Goal: Task Accomplishment & Management: Manage account settings

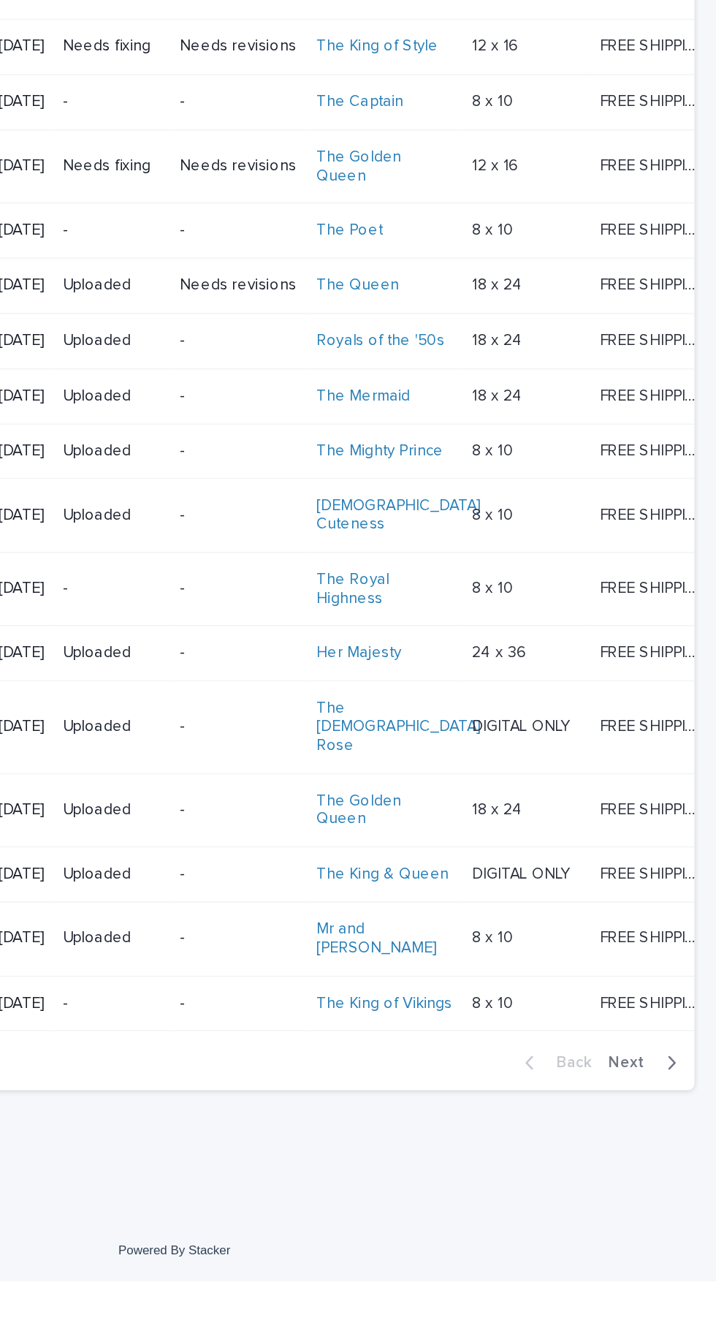
scroll to position [498, 0]
click at [670, 1195] on span "Next" at bounding box center [662, 1189] width 32 height 10
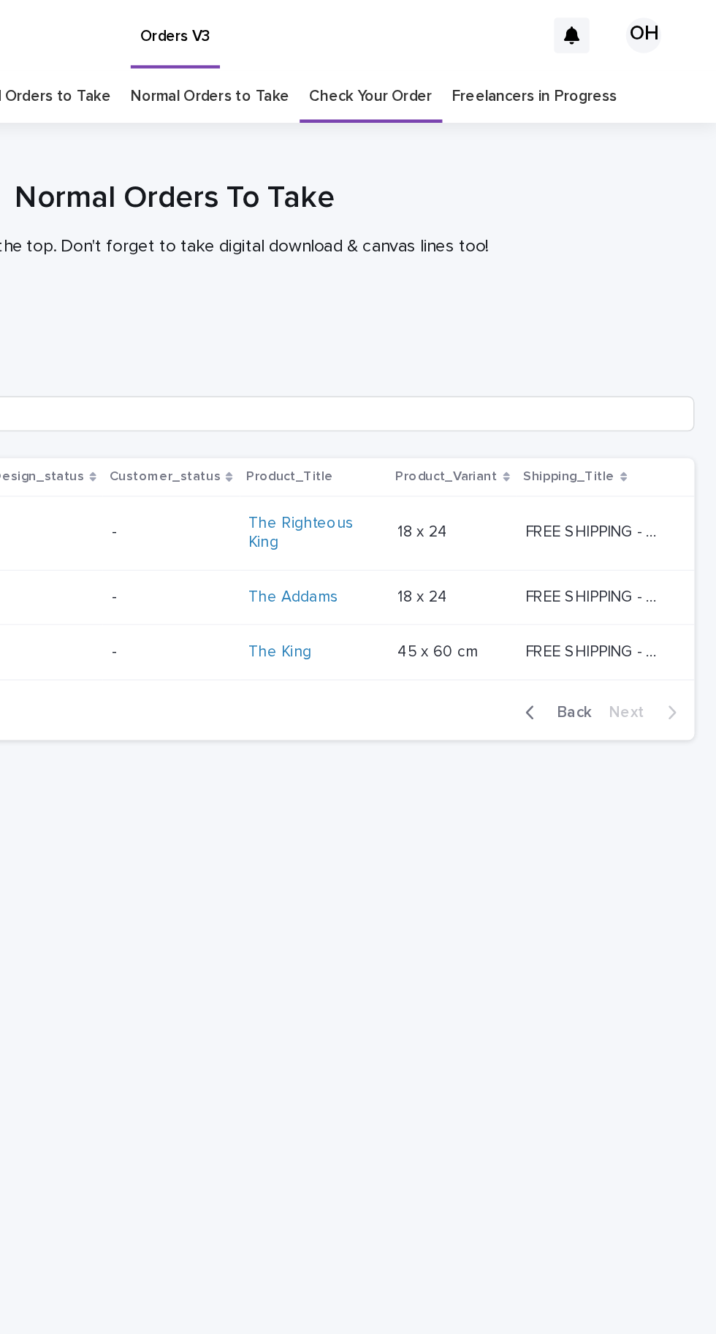
click at [629, 476] on span "Back" at bounding box center [617, 471] width 31 height 10
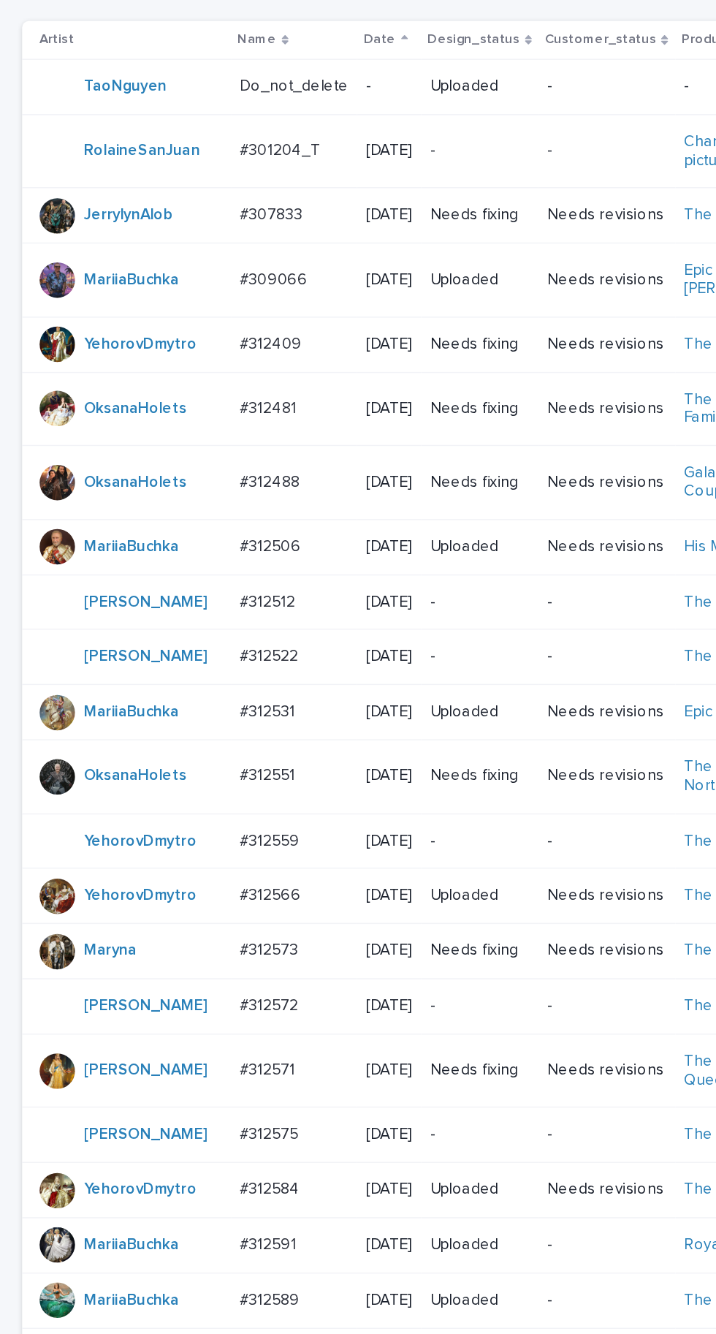
scroll to position [270, 0]
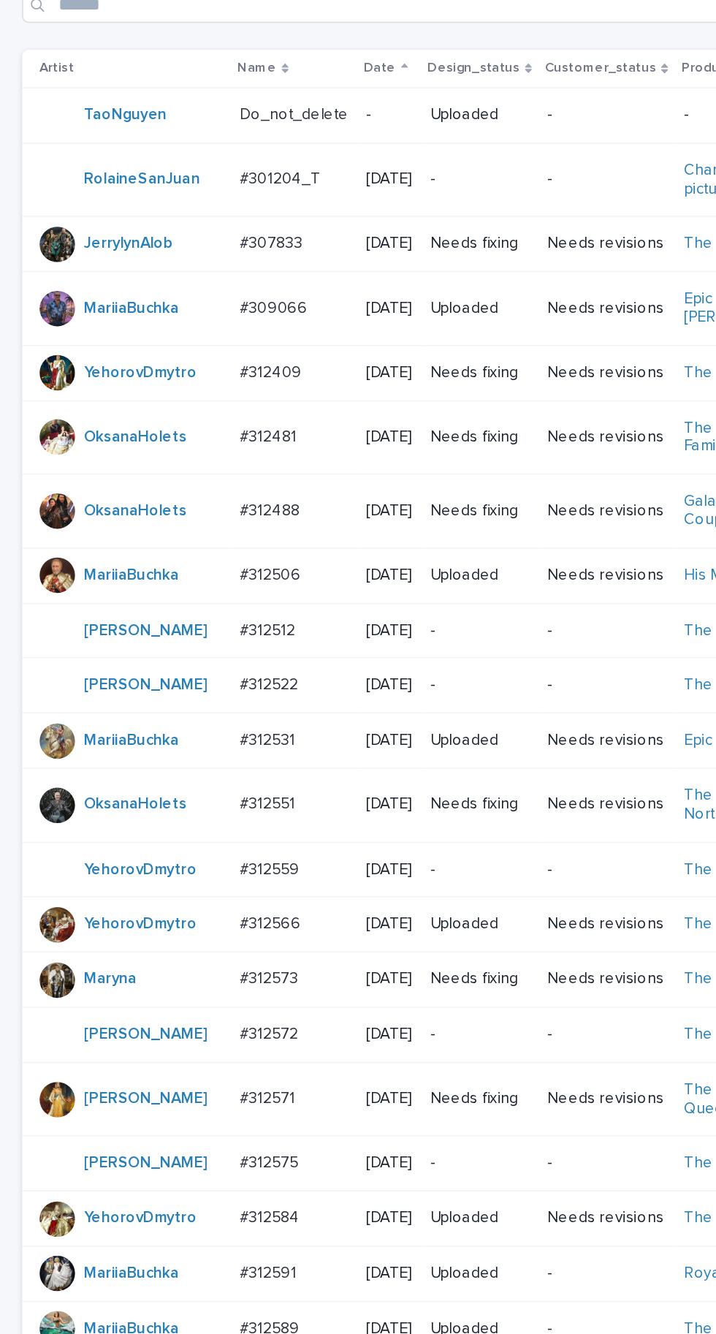
click at [174, 344] on p "#312488" at bounding box center [180, 336] width 42 height 15
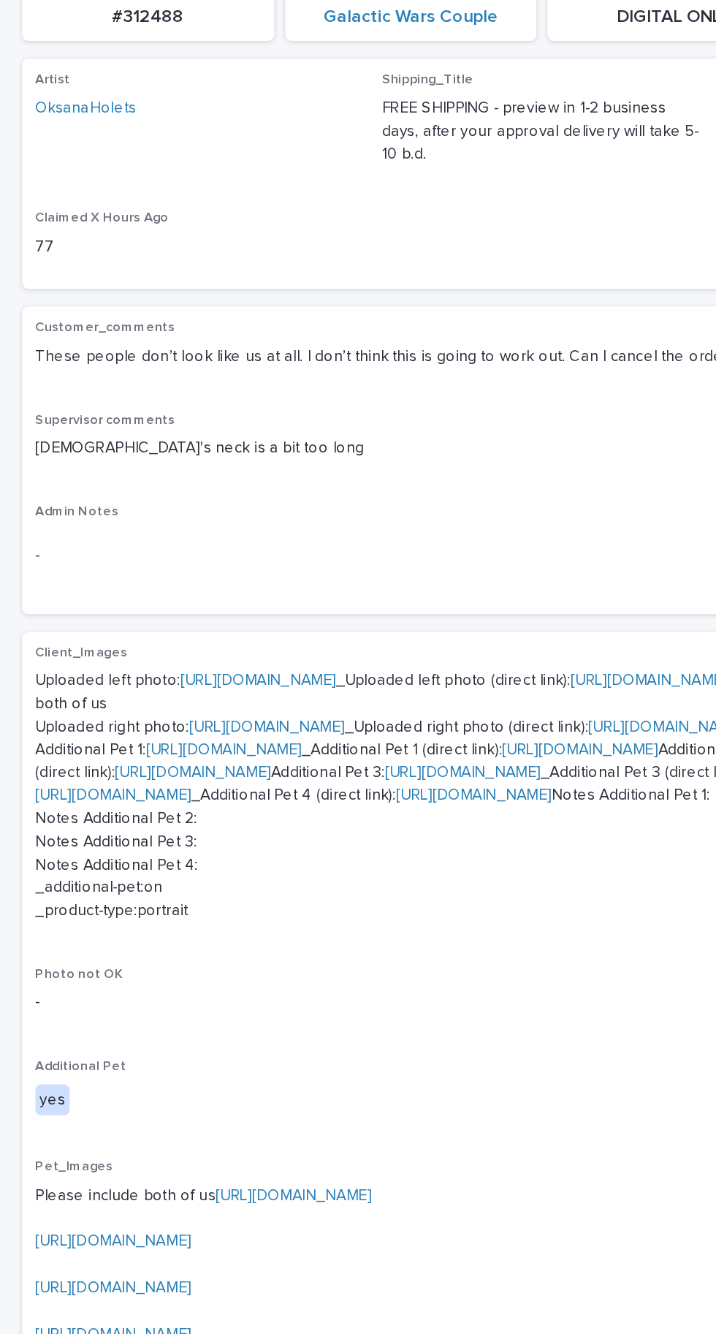
click at [174, 620] on p "Client_Images" at bounding box center [358, 625] width 670 height 10
click at [161, 695] on link "https://cdn.shopify.com-uploadkit.app/s/files/1/0033/4807/0511/files/download.h…" at bounding box center [148, 689] width 103 height 10
click at [182, 638] on link "https://cdn.shopify.com-uploadkit.app/s/files/1/0033/4807/0511/files/download.h…" at bounding box center [170, 643] width 103 height 10
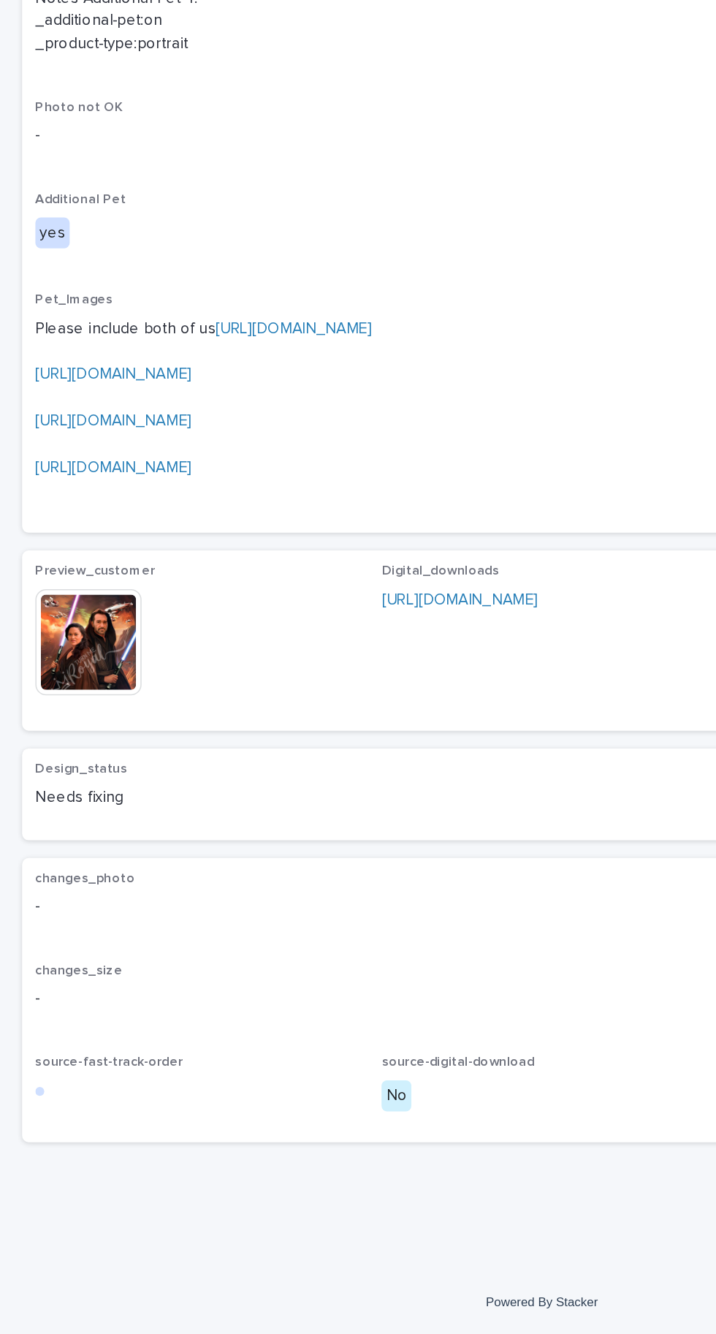
scroll to position [764, 0]
click at [70, 912] on img at bounding box center [58, 877] width 70 height 70
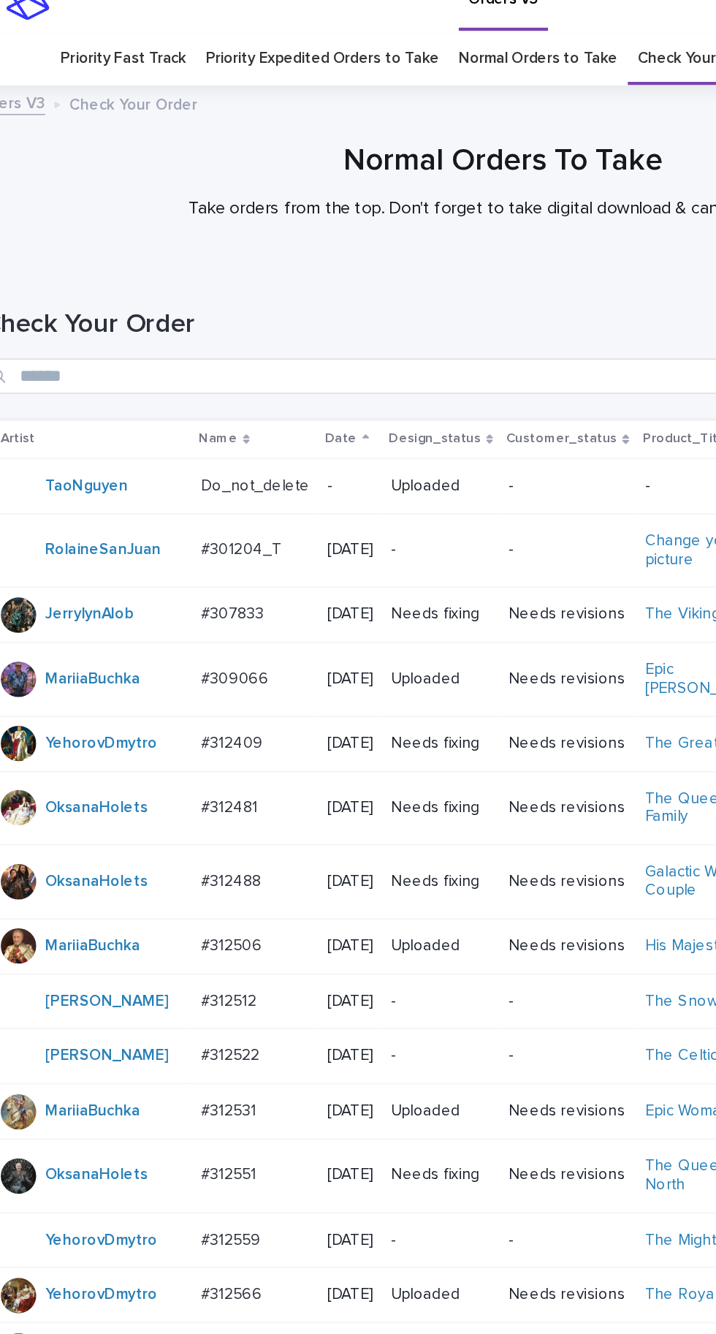
scroll to position [46, 0]
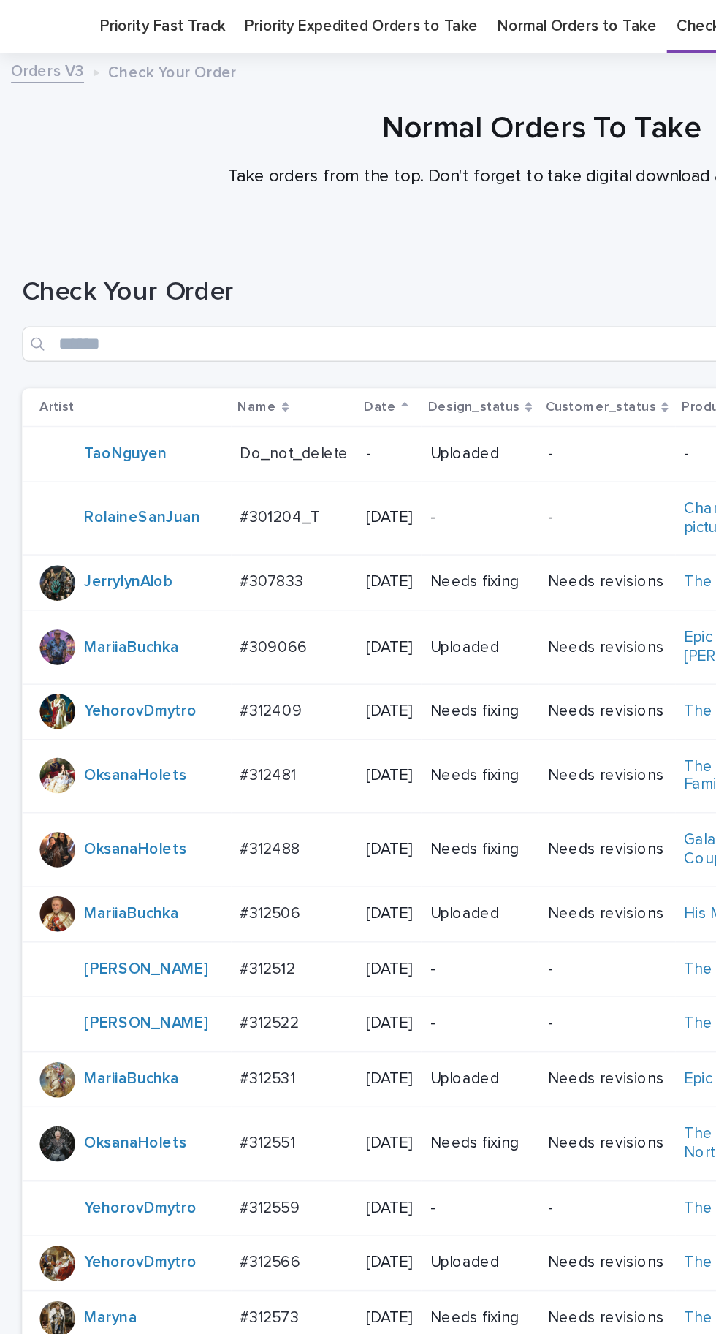
click at [227, 568] on td "#312488 #312488" at bounding box center [194, 561] width 83 height 49
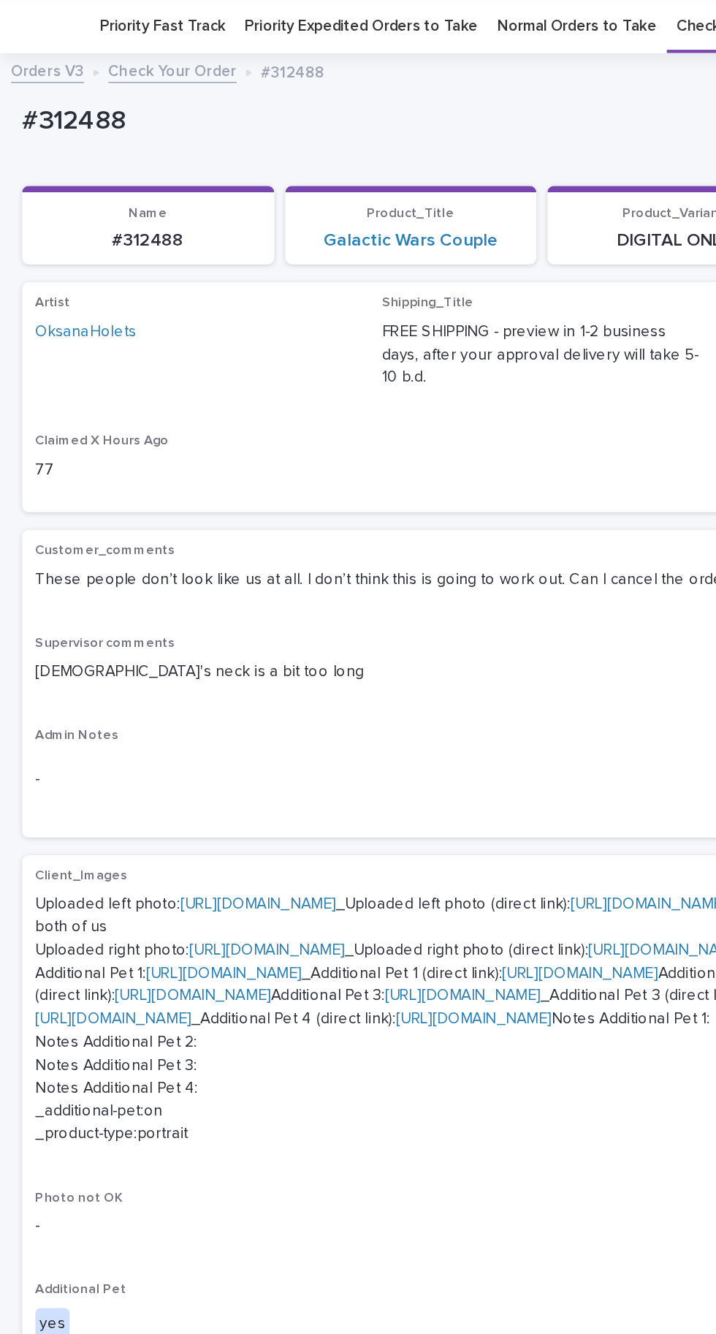
scroll to position [46, 0]
copy p "312488"
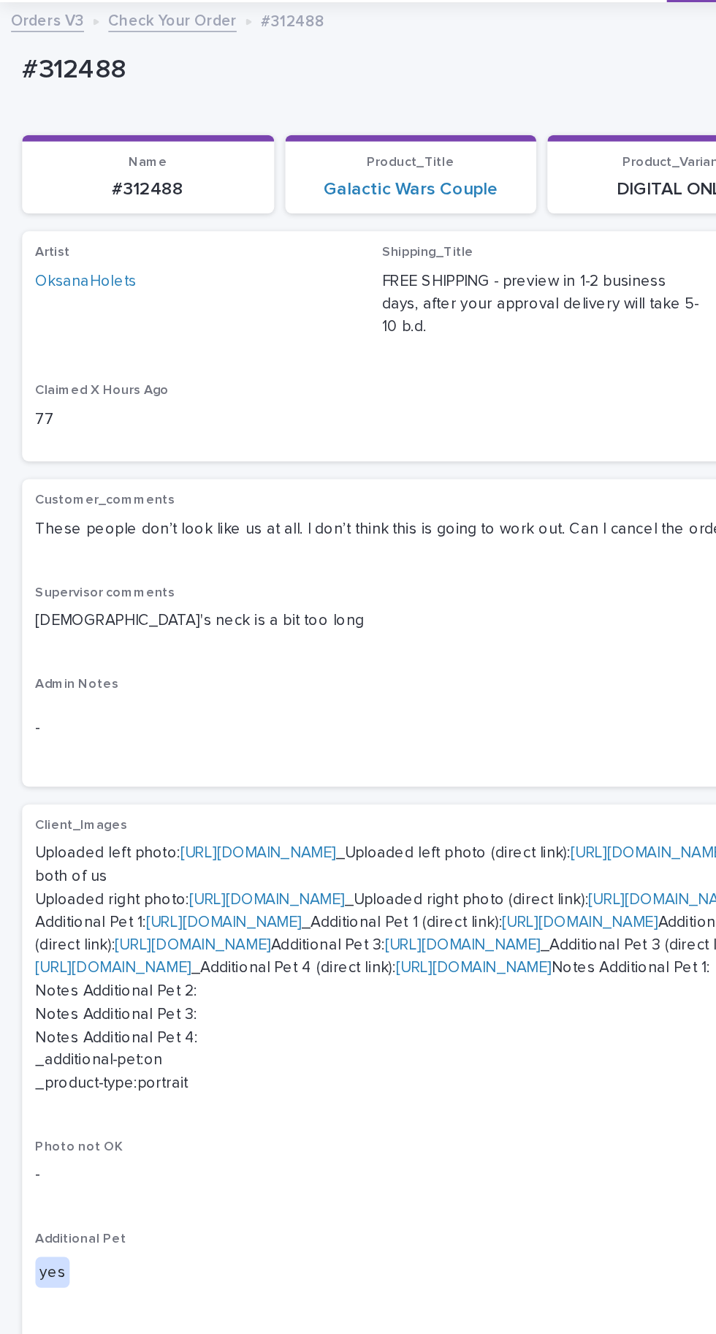
scroll to position [113, 0]
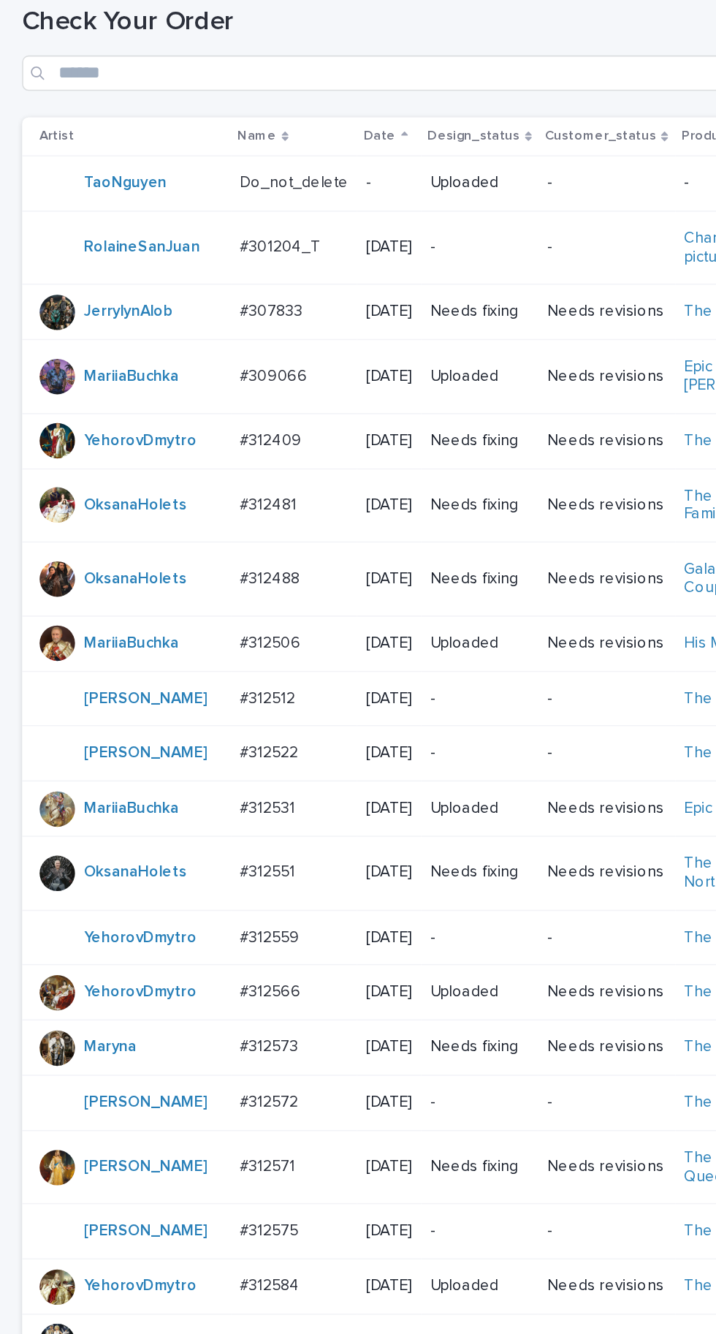
scroll to position [232, 0]
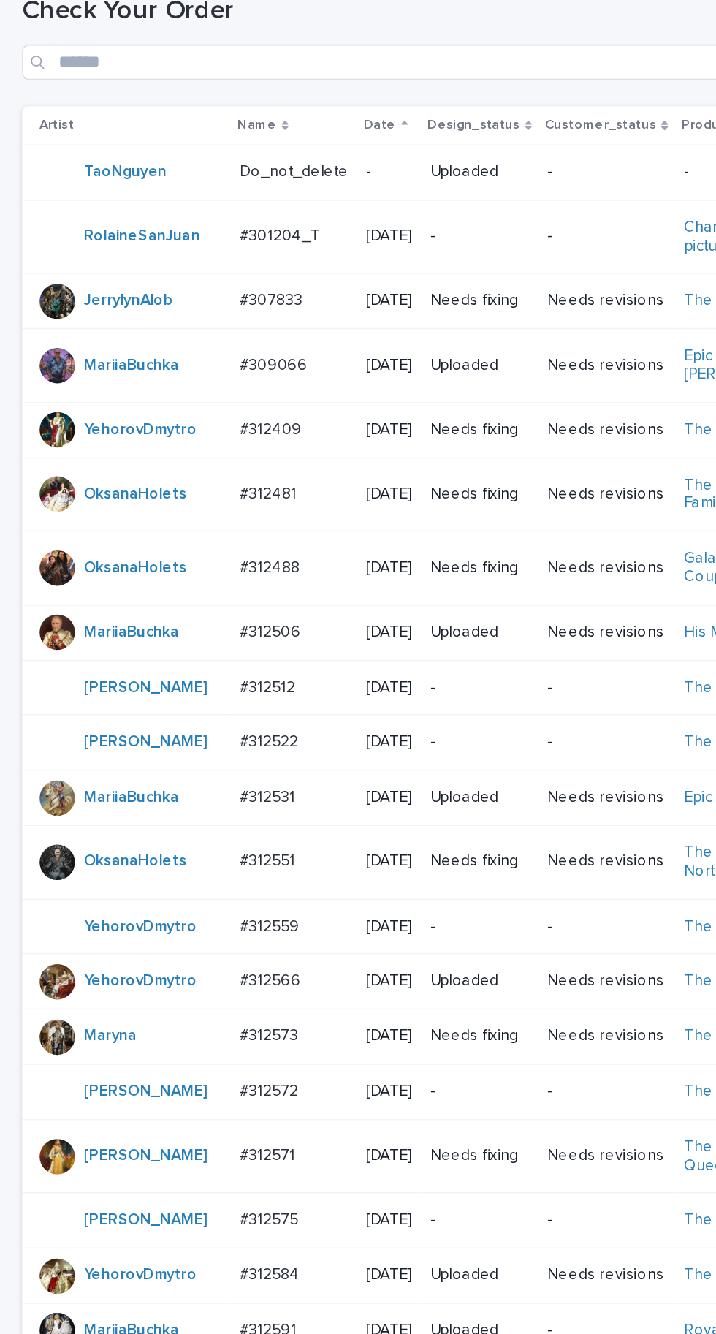
click at [175, 333] on p "#312481" at bounding box center [179, 324] width 40 height 15
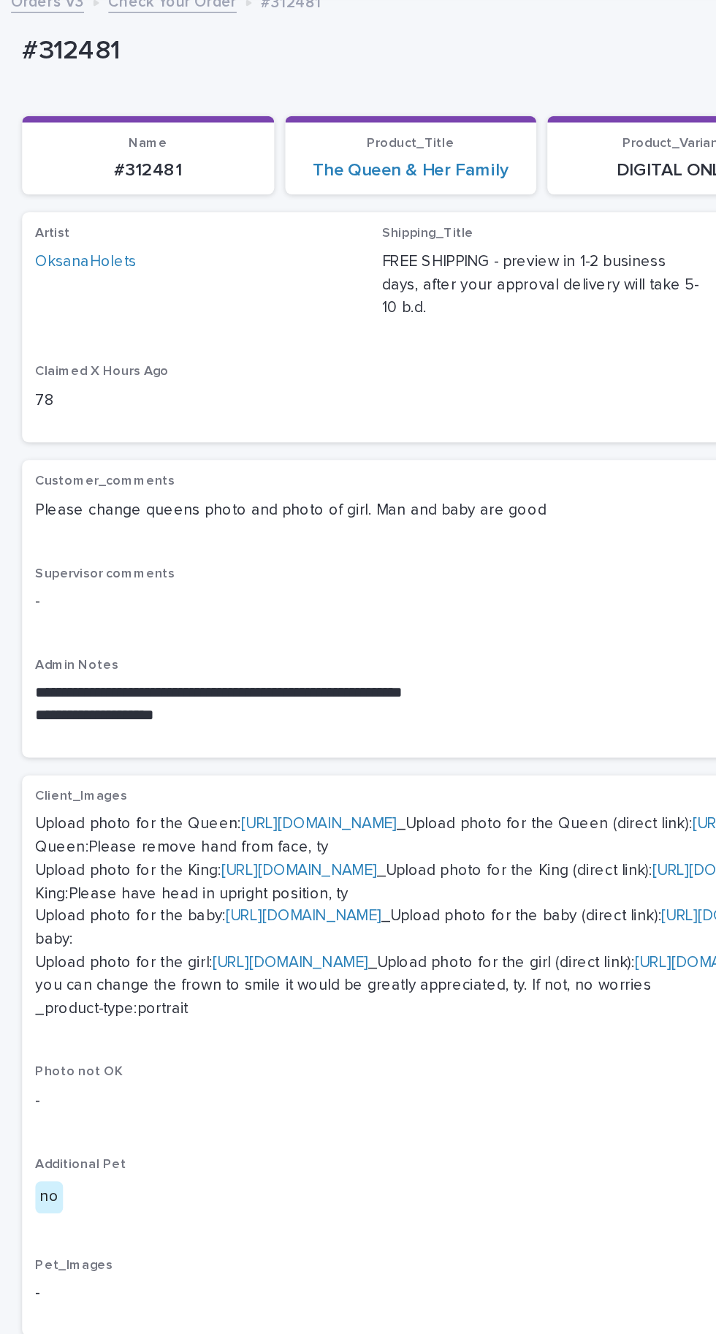
scroll to position [295, 0]
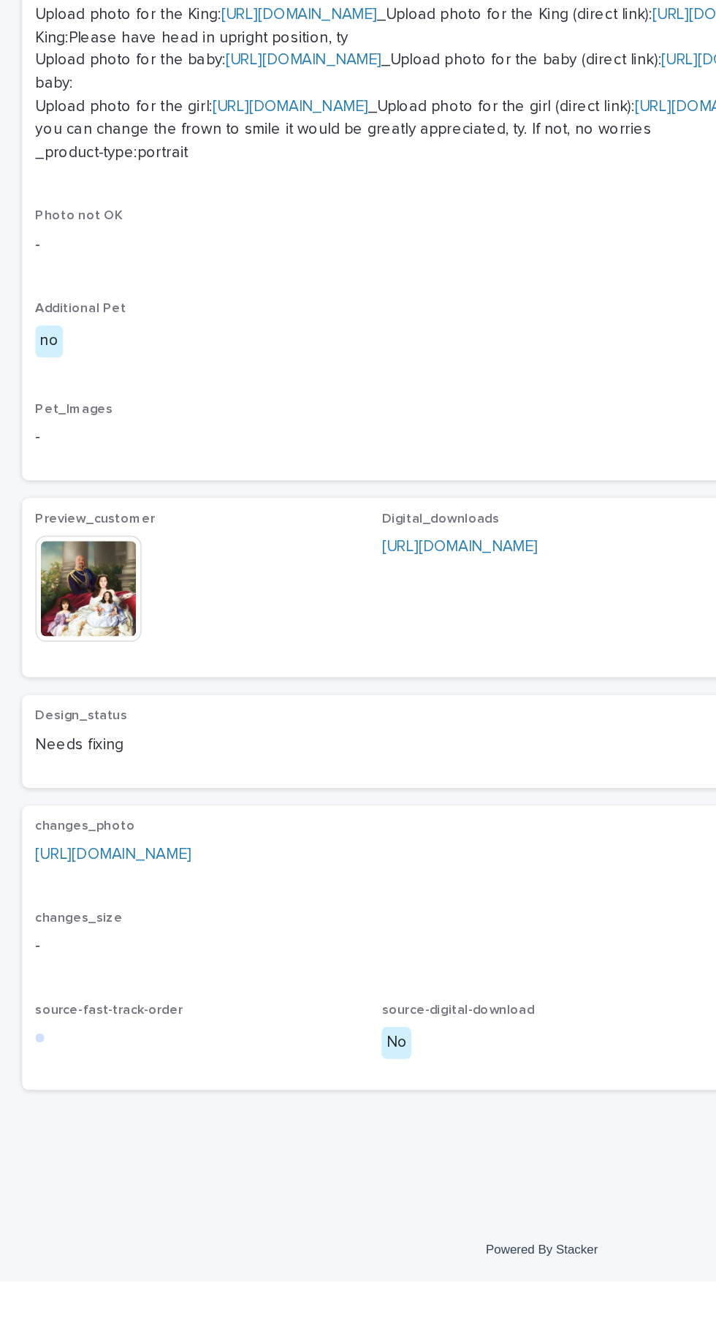
click at [126, 1057] on link "https://drive.google.com/file/d/1RCe7hfHE2lkbp0ARGl2b23oVLAoeWF_P/view?usp=shar…" at bounding box center [74, 1052] width 103 height 10
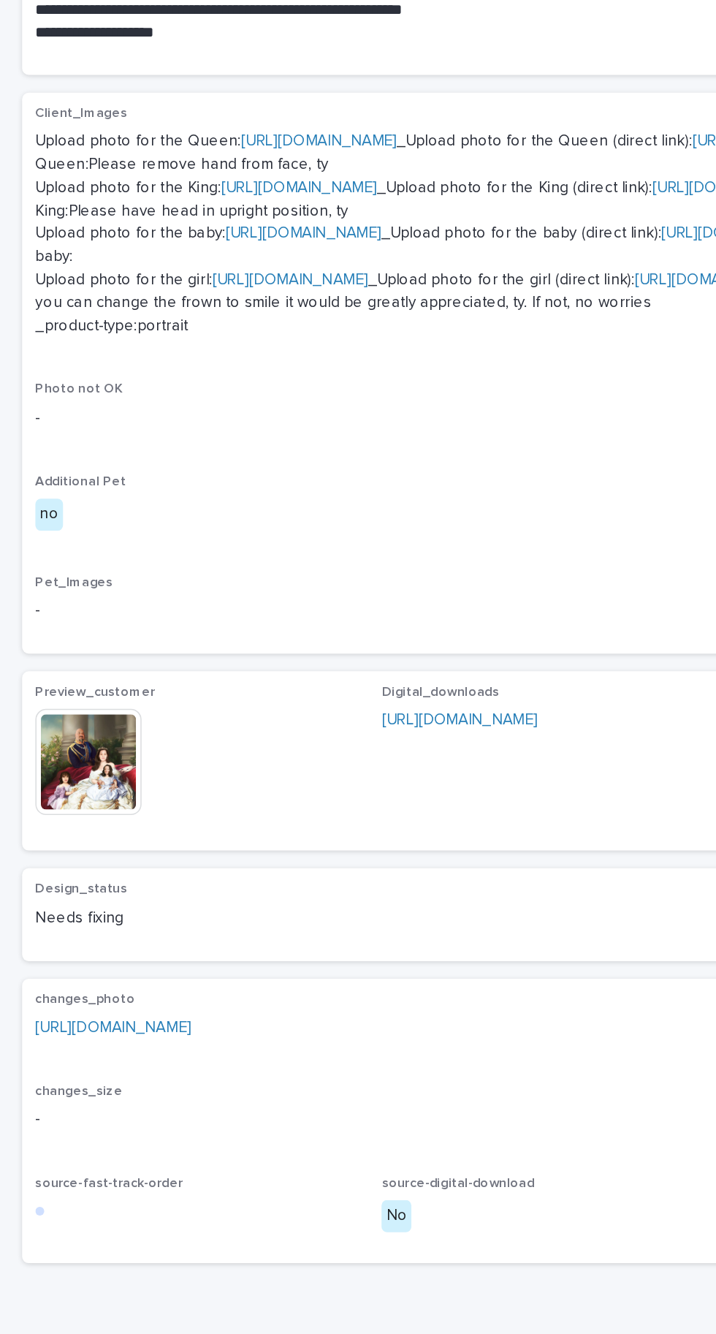
scroll to position [0, 0]
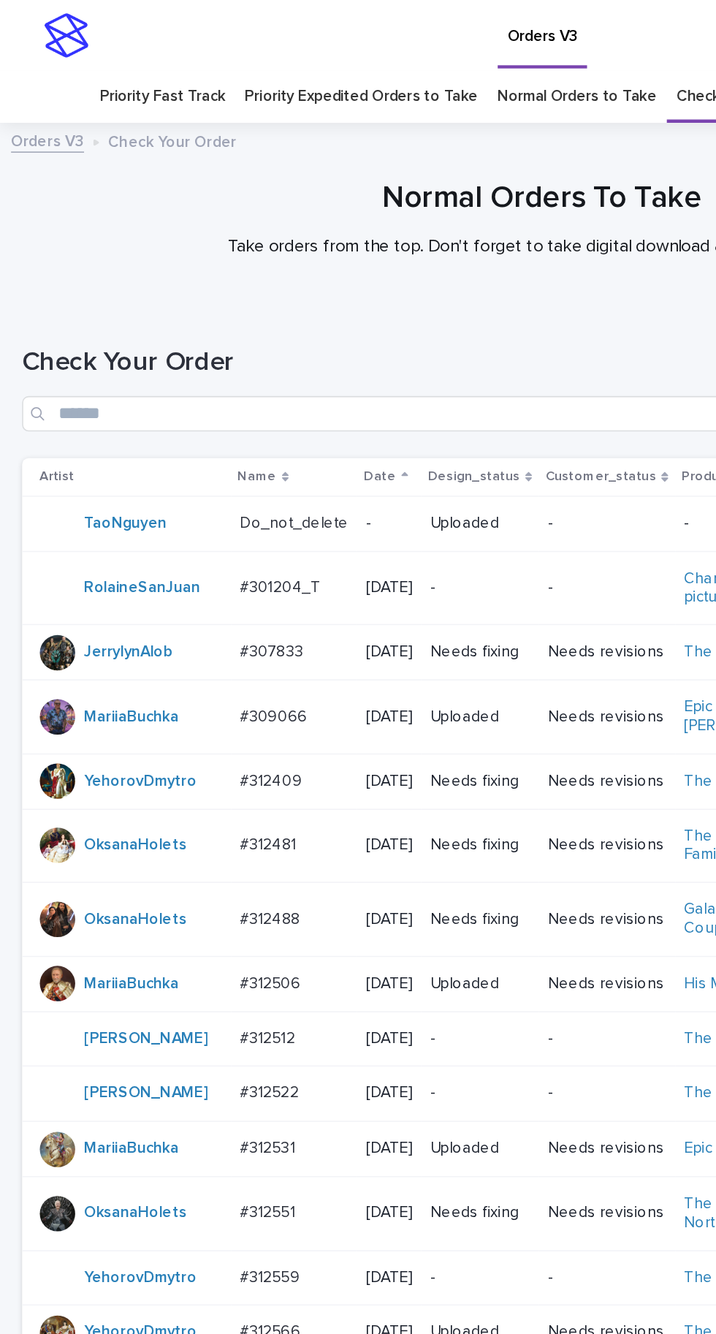
click at [186, 571] on div "#312481 #312481" at bounding box center [195, 559] width 72 height 24
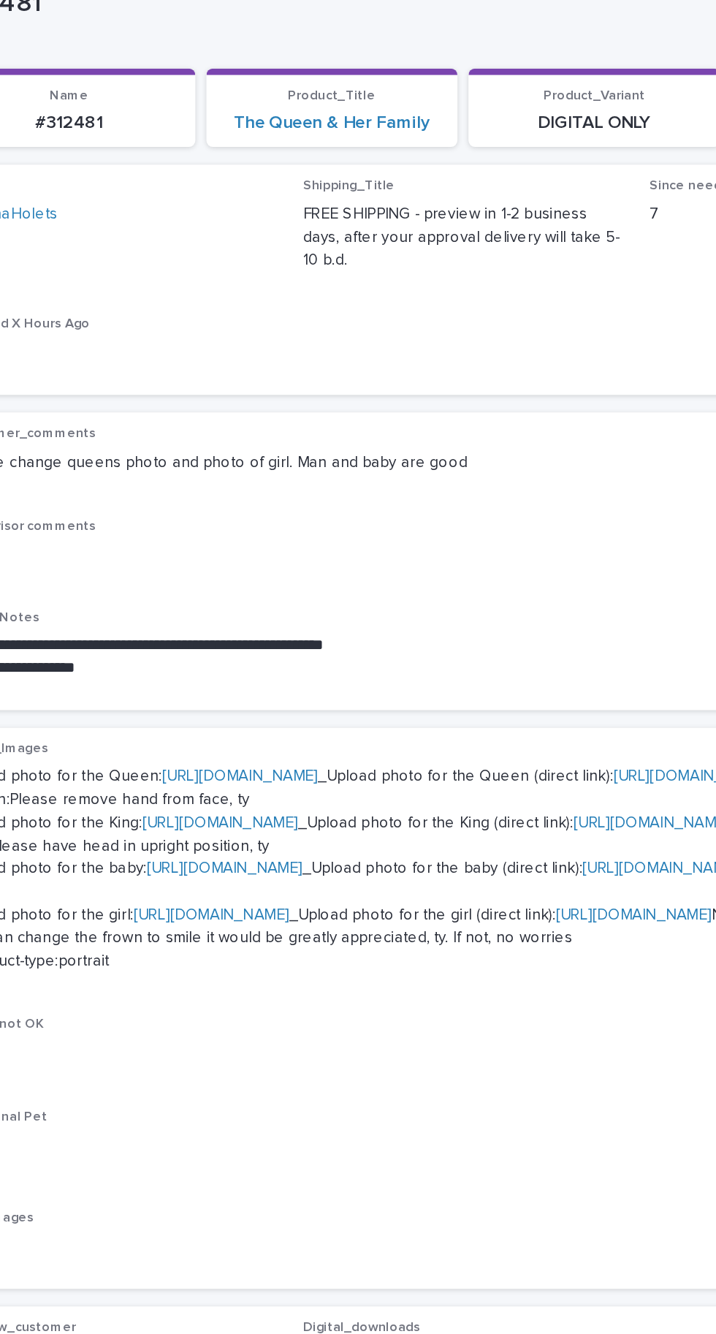
scroll to position [295, 0]
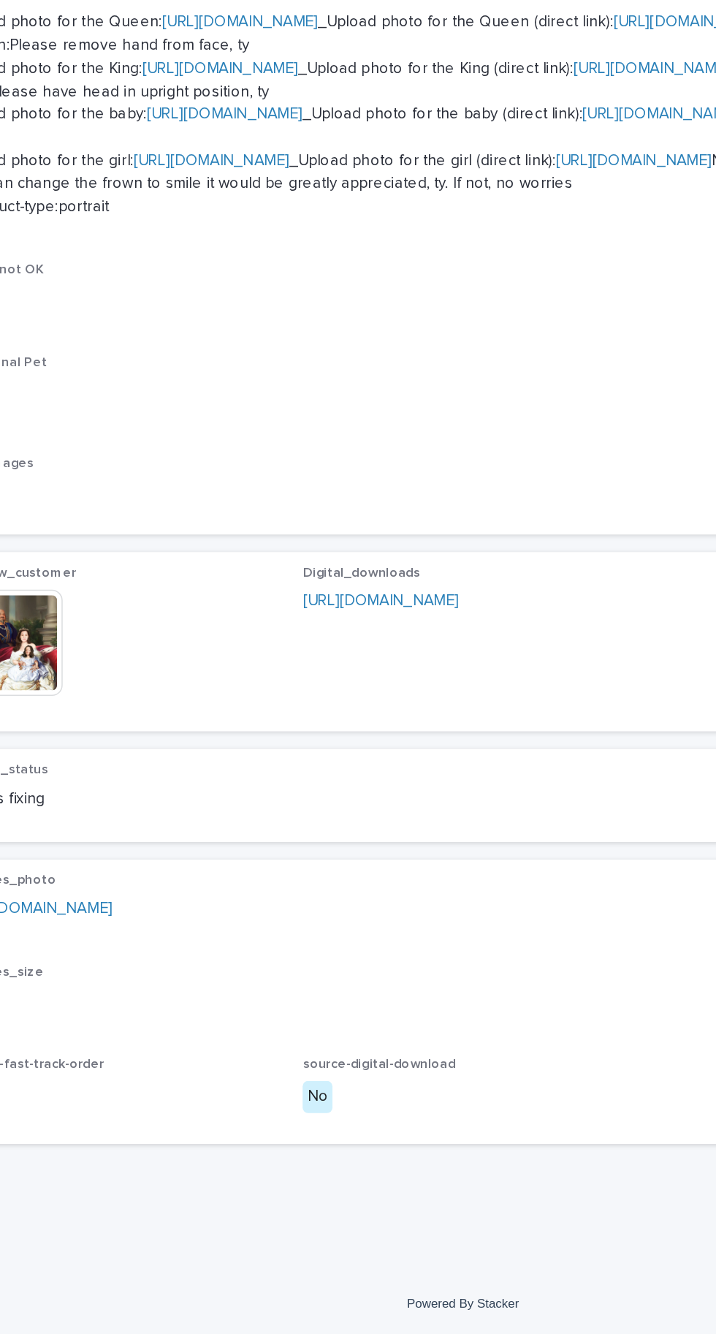
click at [126, 1057] on link "https://drive.google.com/file/d/1RCe7hfHE2lkbp0ARGl2b23oVLAoeWF_P/view?usp=shar…" at bounding box center [74, 1052] width 103 height 10
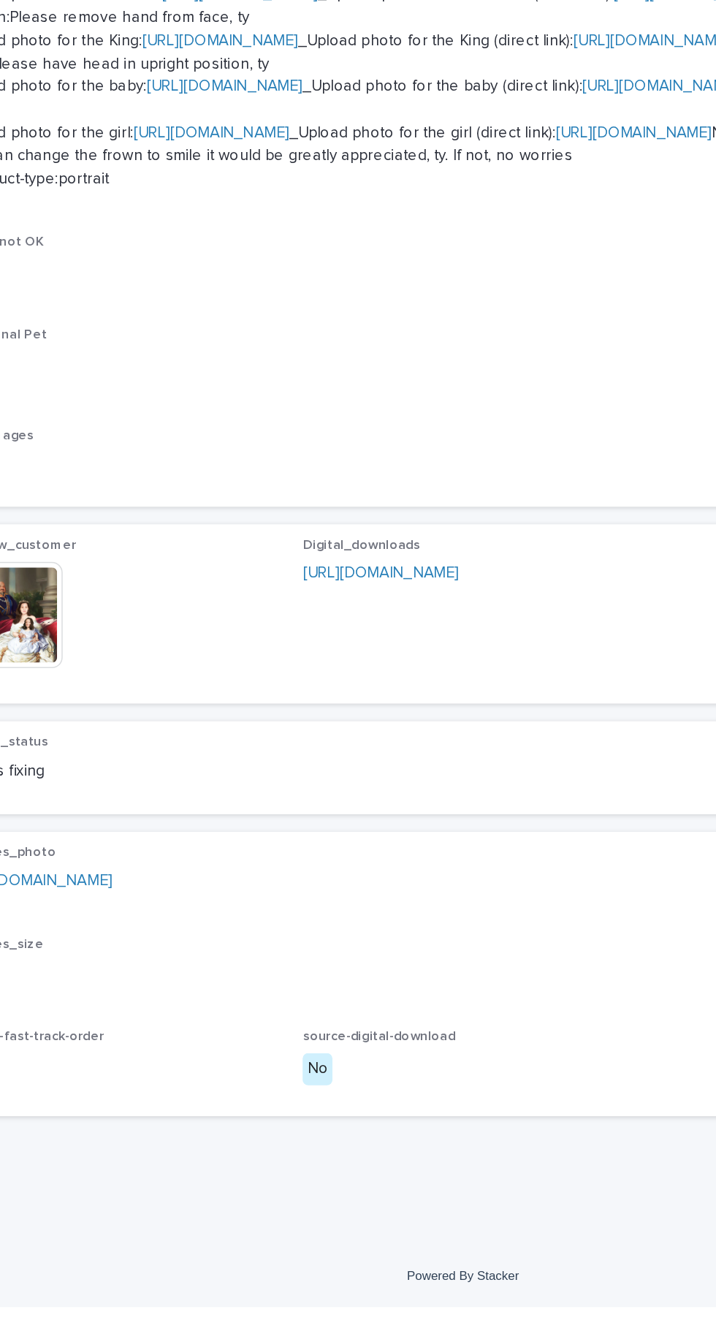
scroll to position [0, 0]
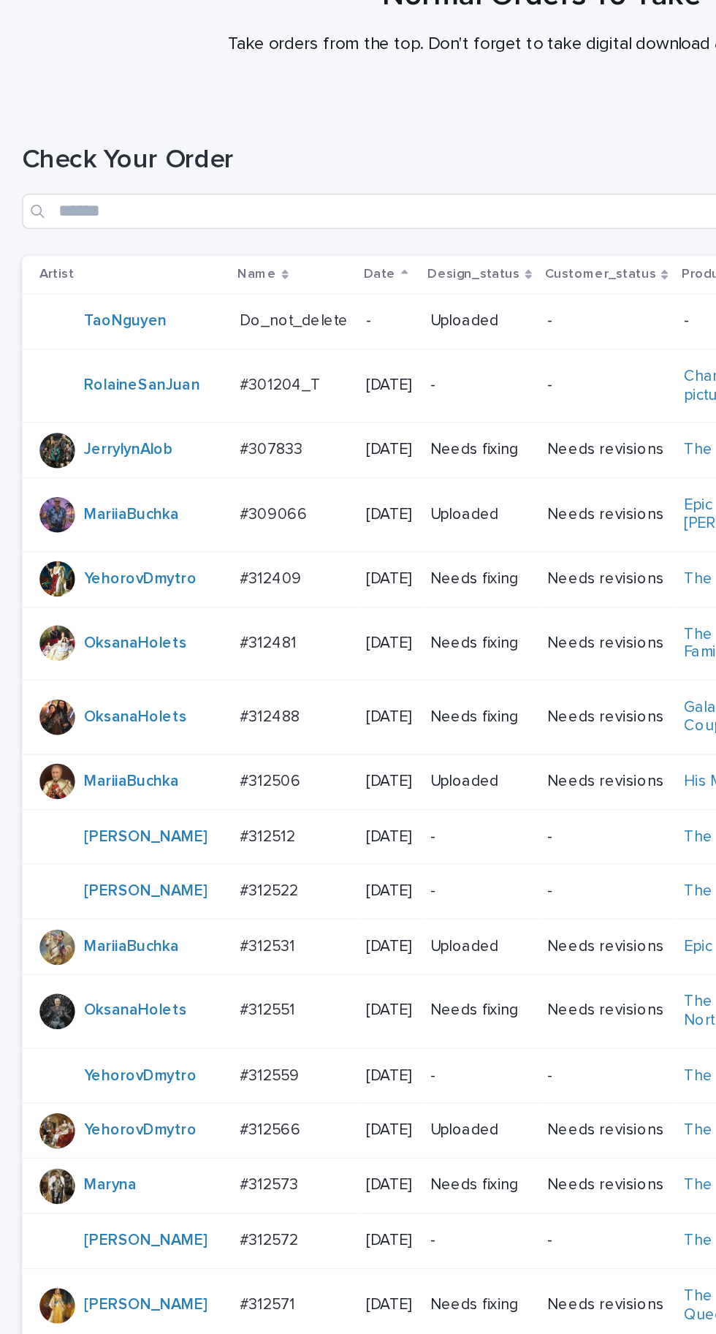
scroll to position [213, 0]
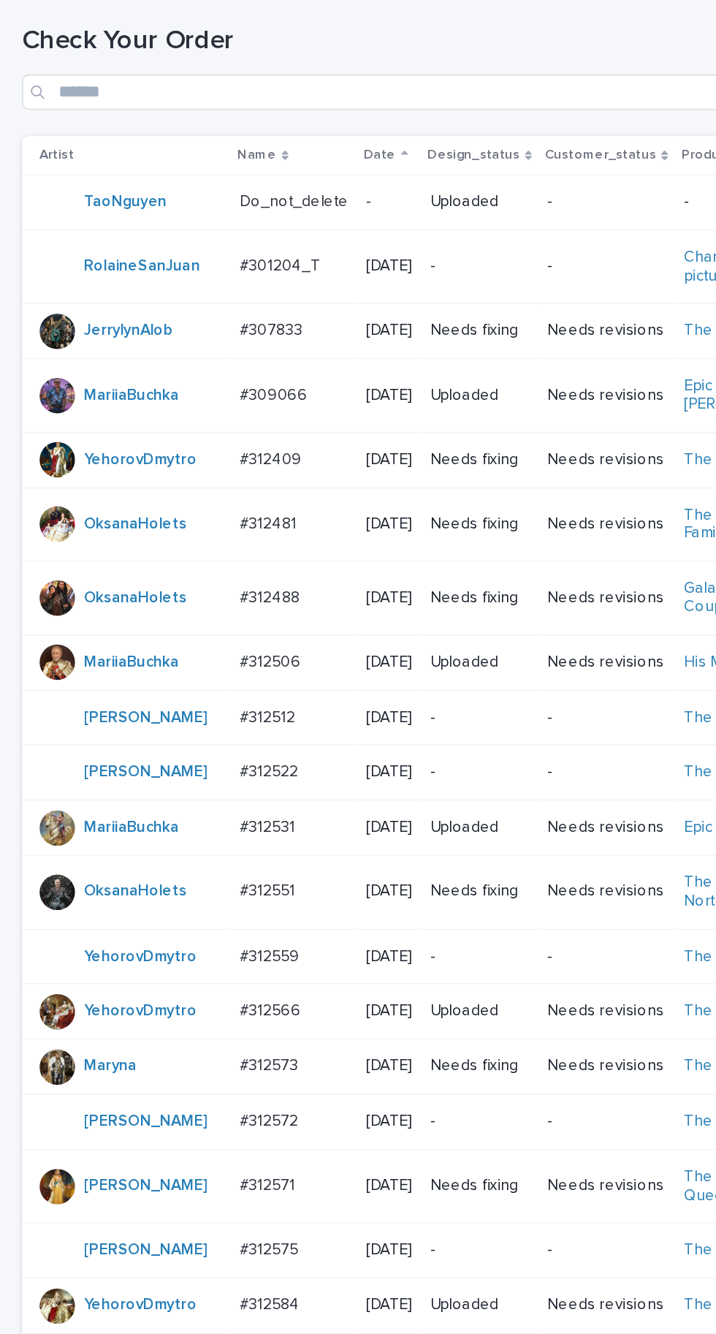
click at [195, 407] on div "#312488 #312488" at bounding box center [195, 395] width 72 height 24
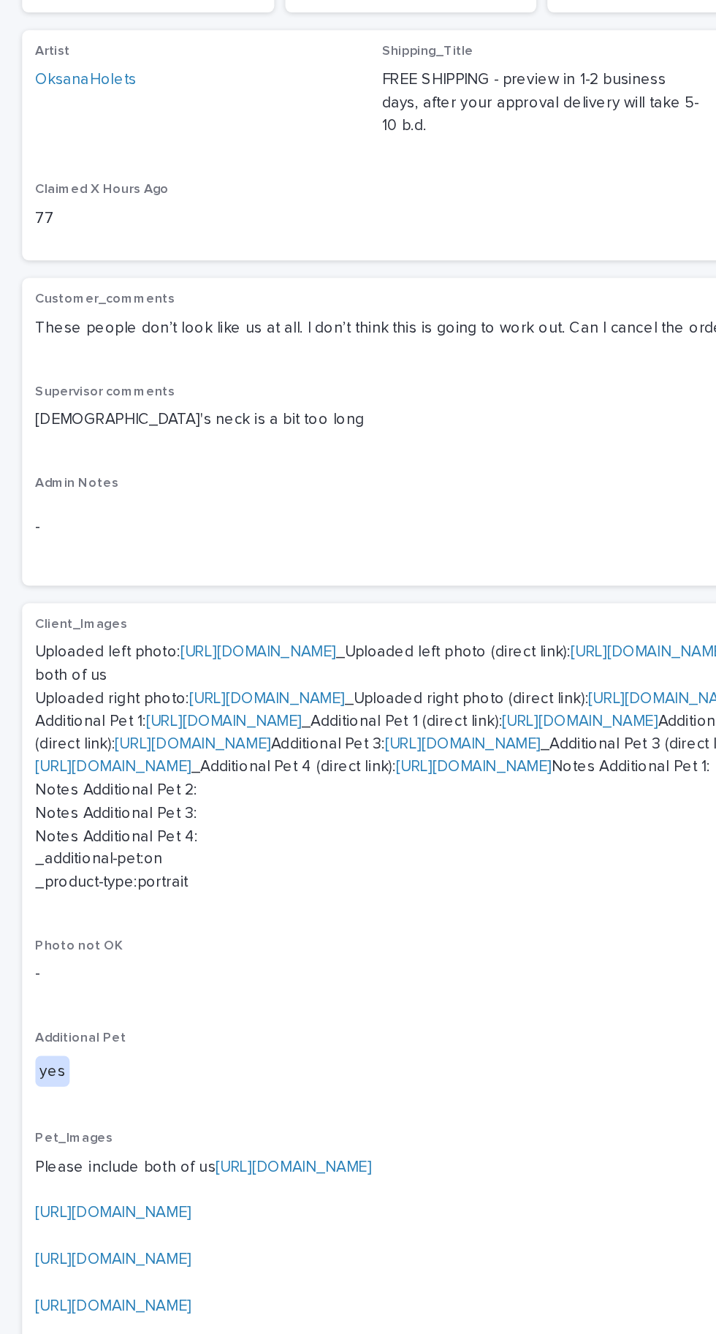
scroll to position [46, 0]
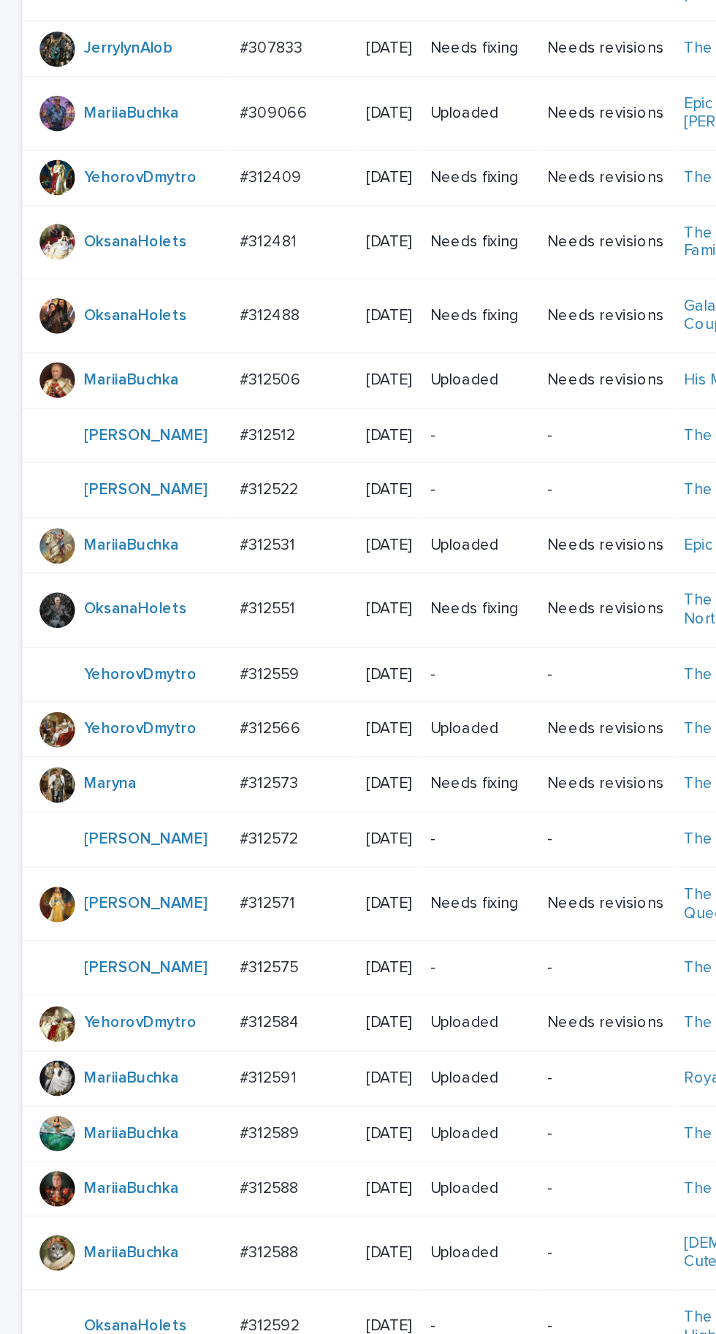
scroll to position [499, 0]
click at [197, 393] on p "#312551" at bounding box center [178, 400] width 39 height 15
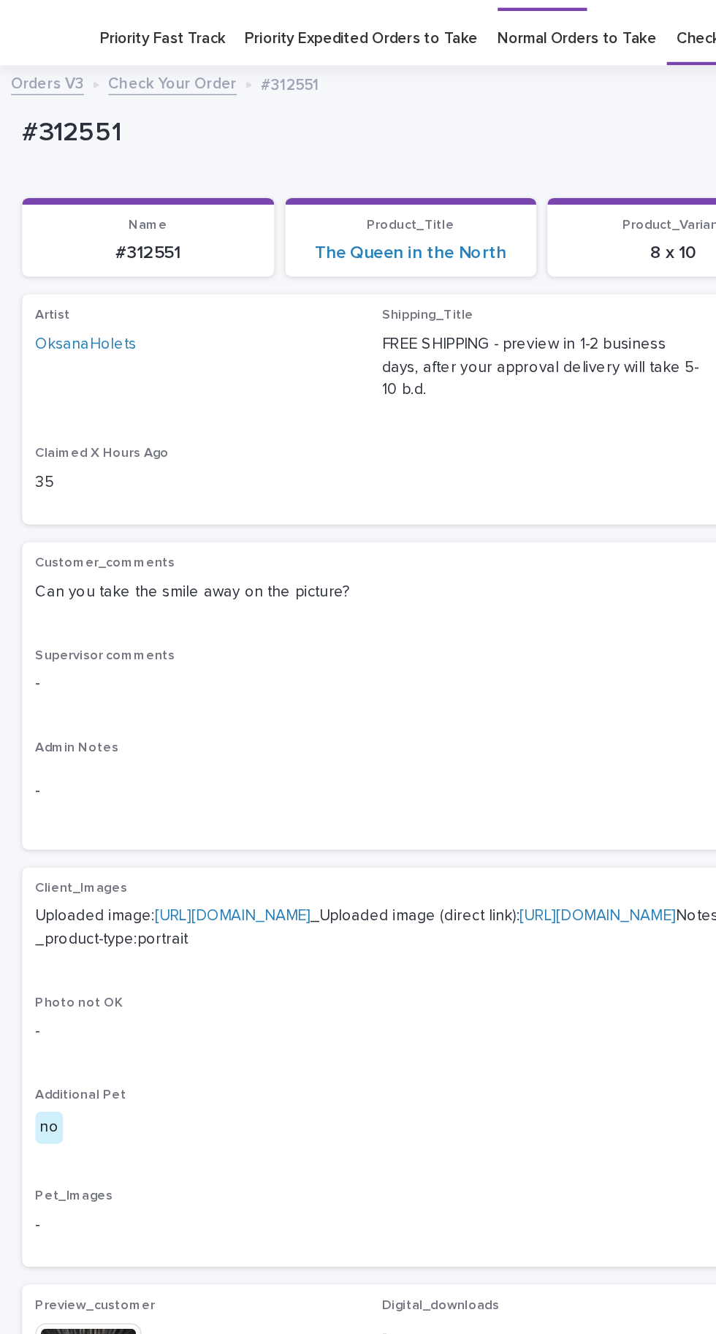
scroll to position [44, 0]
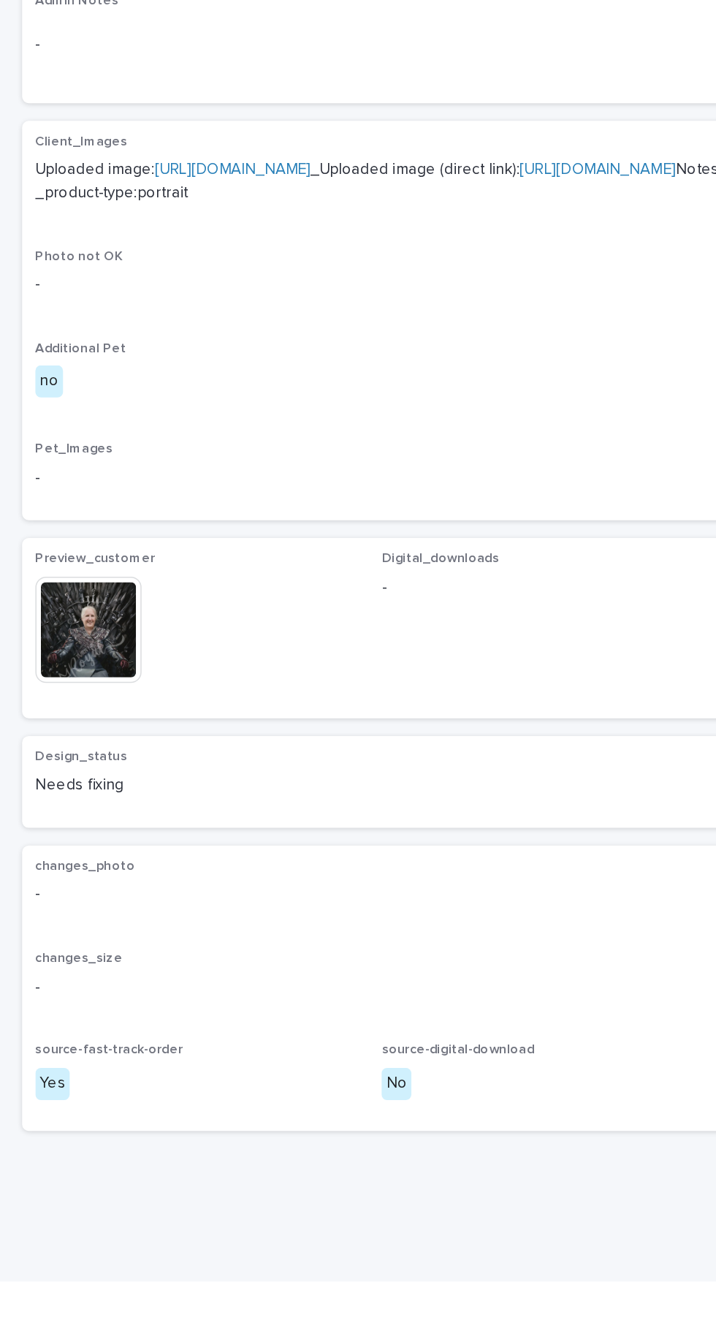
click at [65, 939] on img at bounding box center [58, 904] width 70 height 70
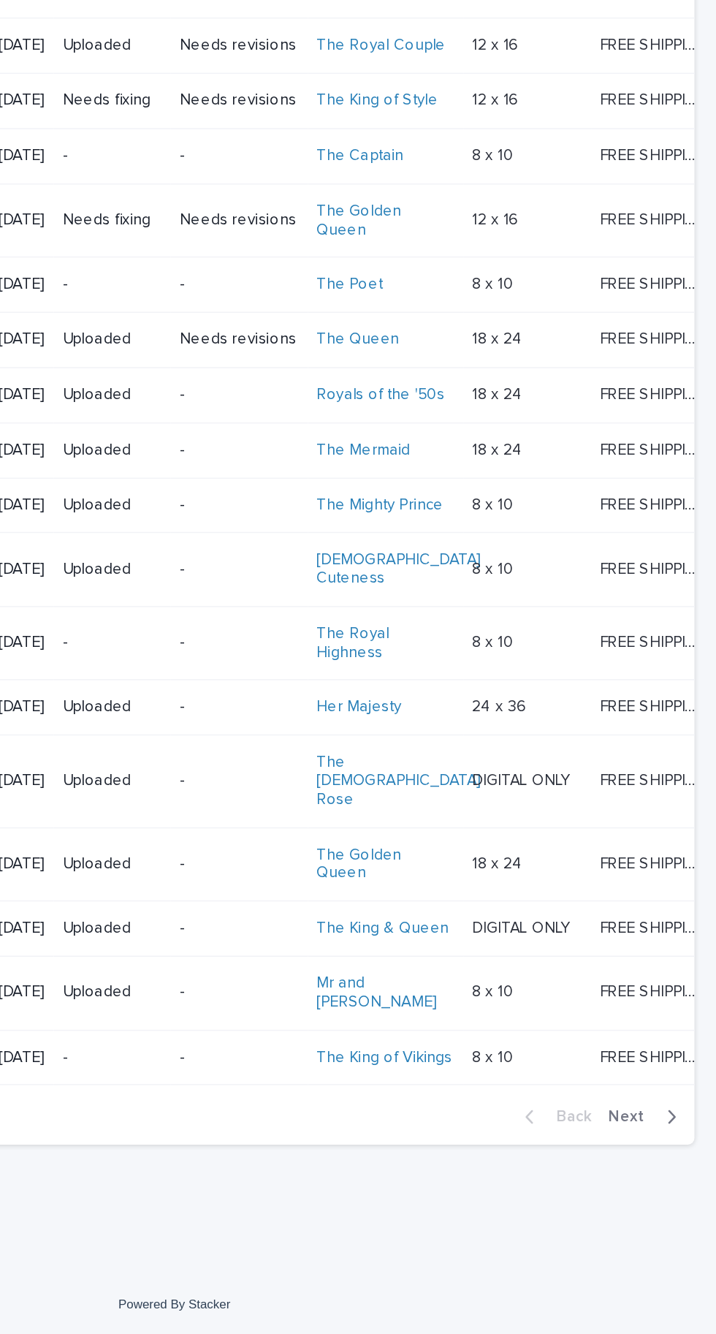
click at [658, 1195] on span "Next" at bounding box center [662, 1189] width 32 height 10
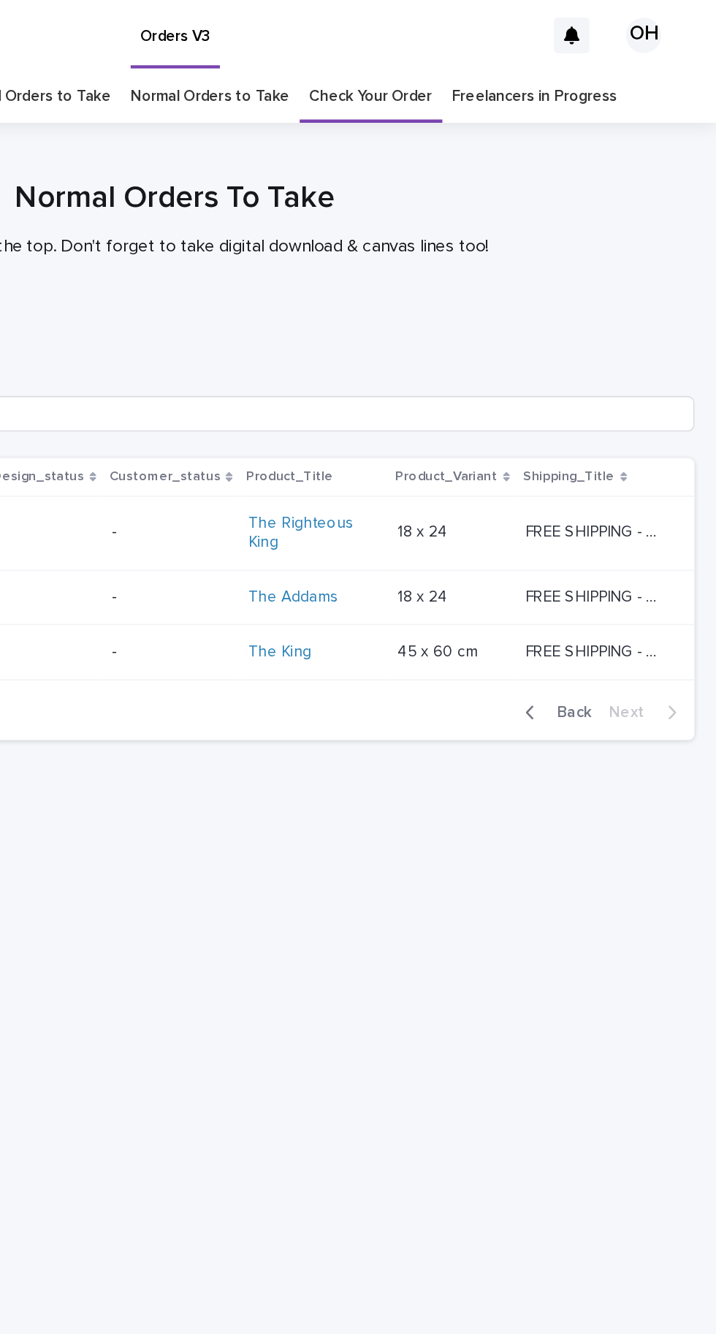
click at [633, 476] on span "Back" at bounding box center [617, 471] width 31 height 10
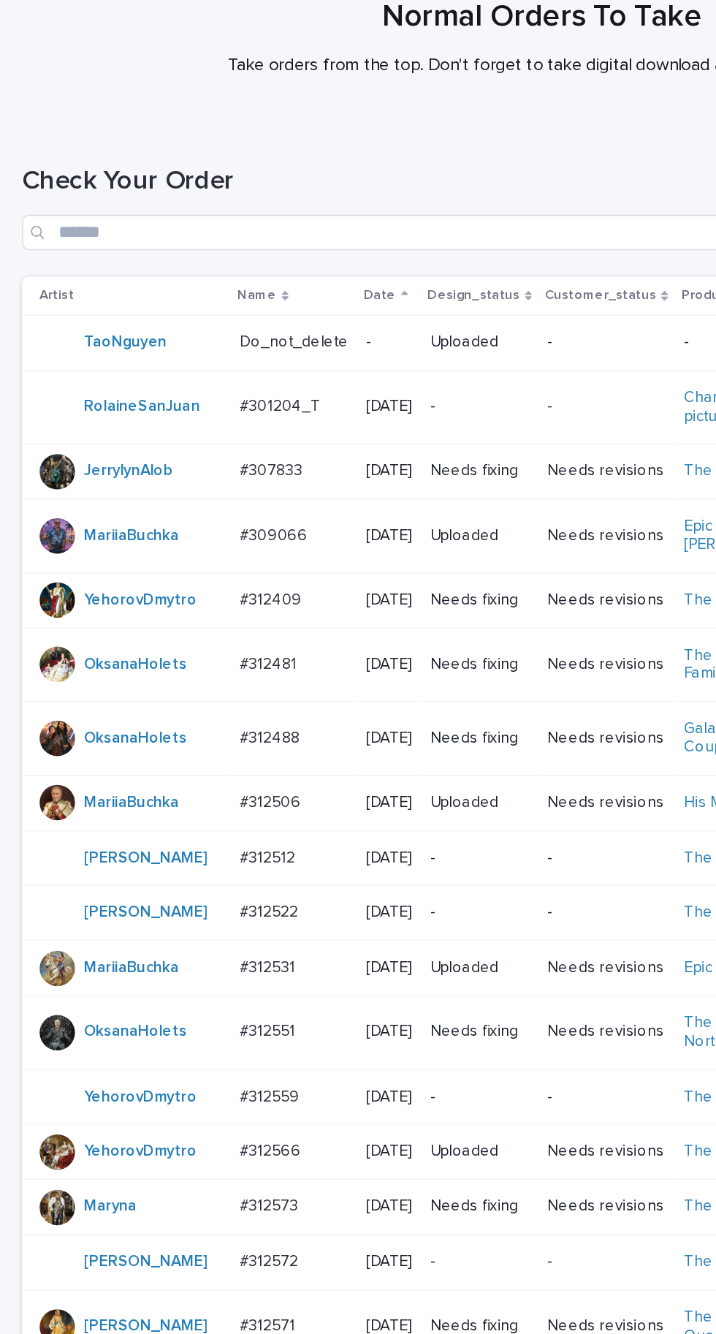
scroll to position [499, 0]
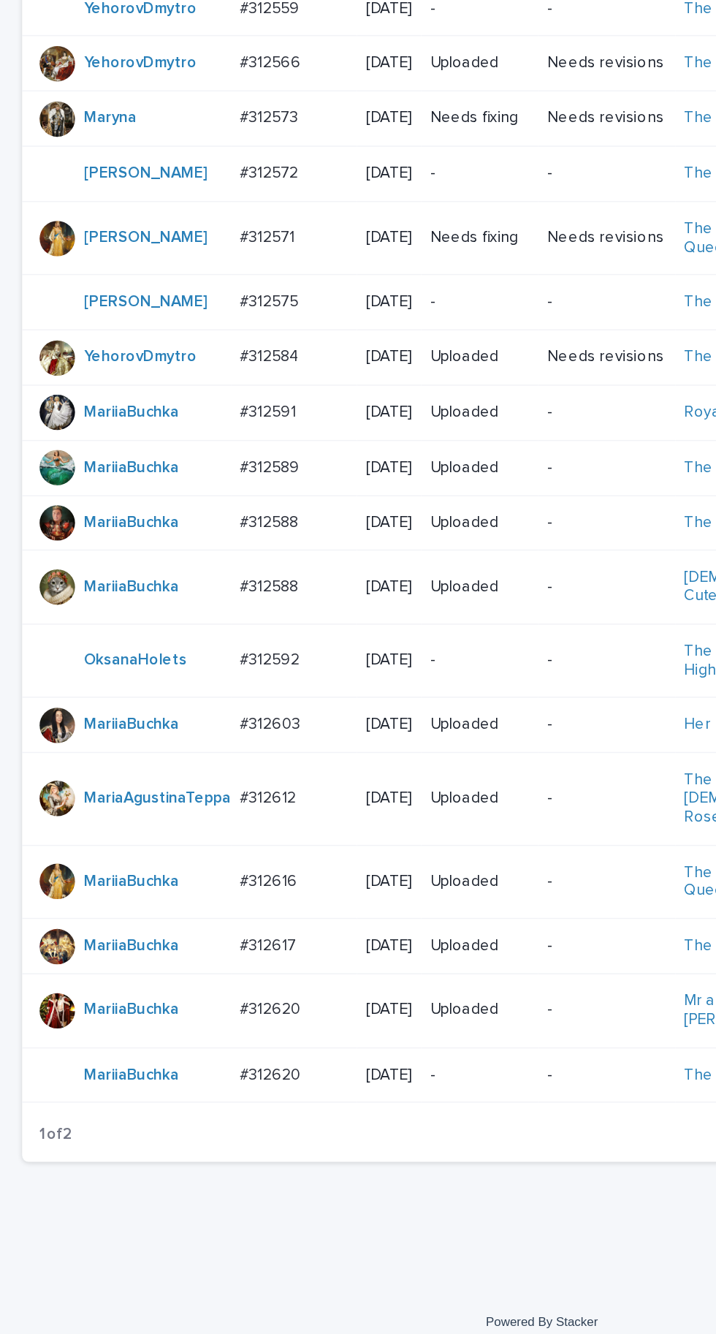
click at [174, 1119] on div "#312620 #312620" at bounding box center [195, 1107] width 72 height 24
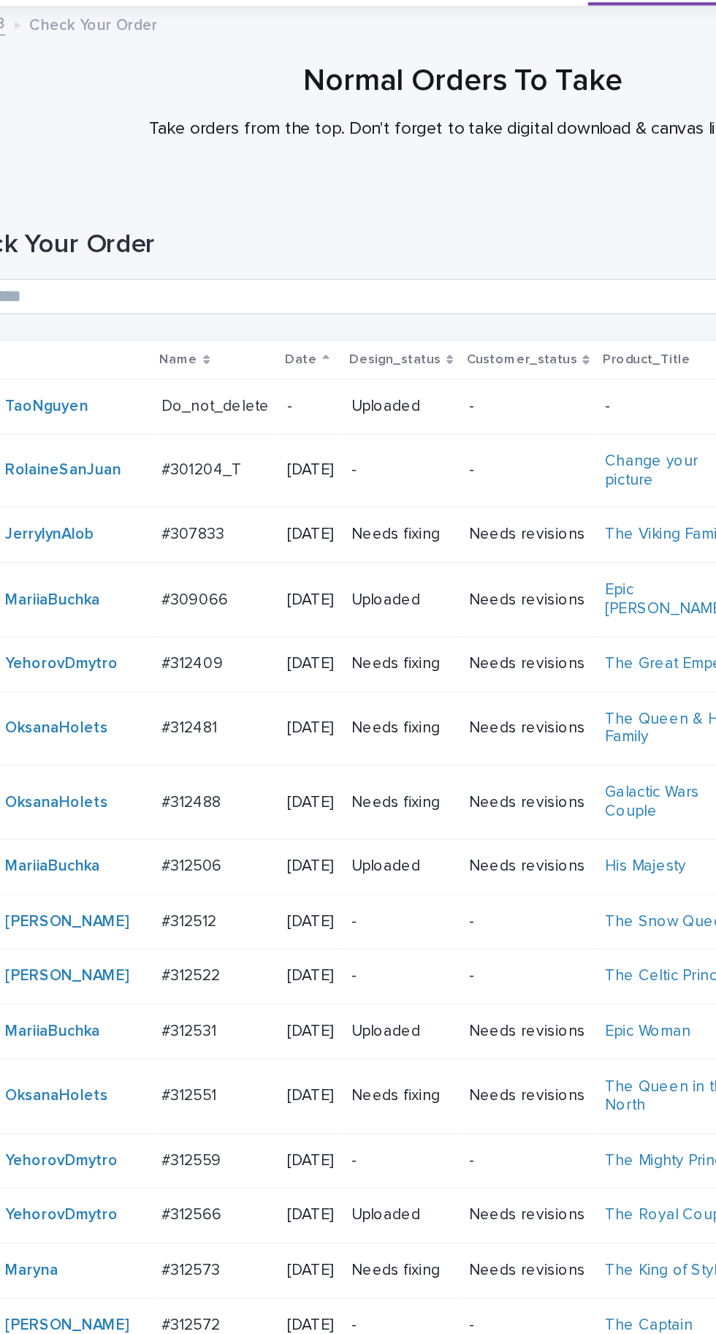
scroll to position [499, 0]
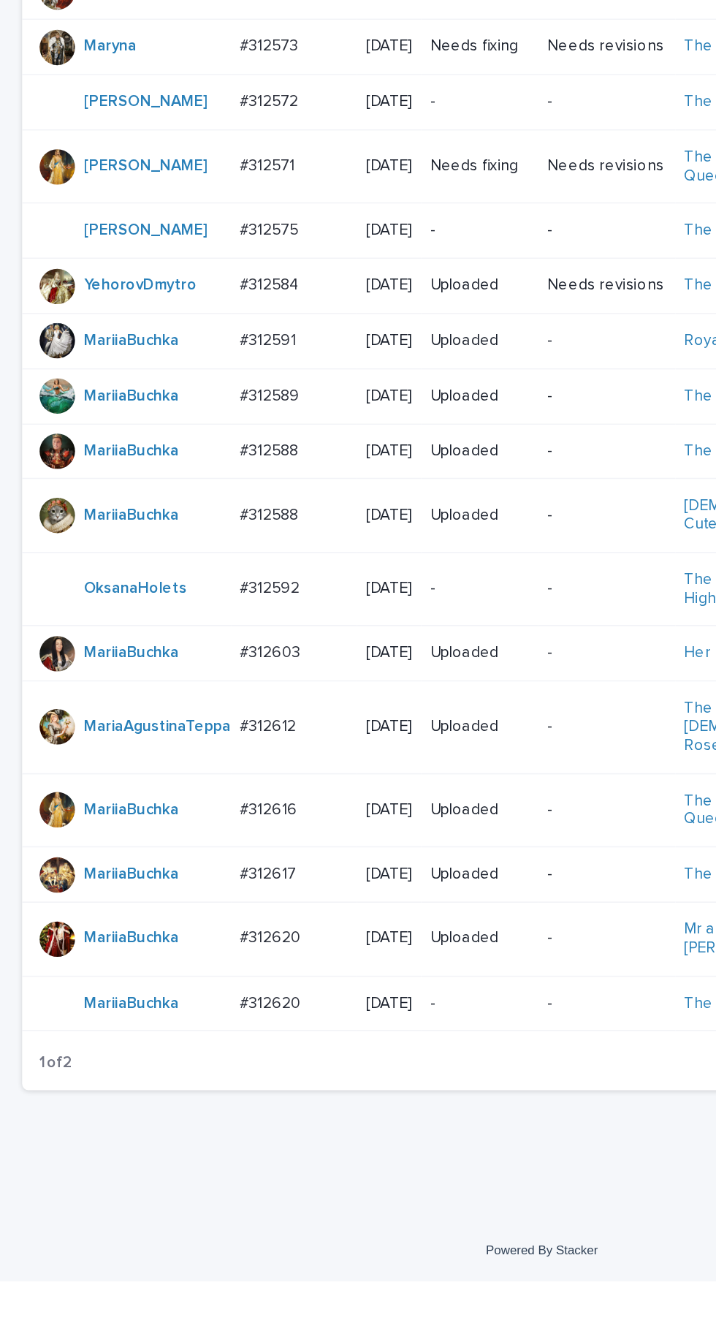
click at [180, 1168] on td "#312620 #312620" at bounding box center [194, 1150] width 83 height 37
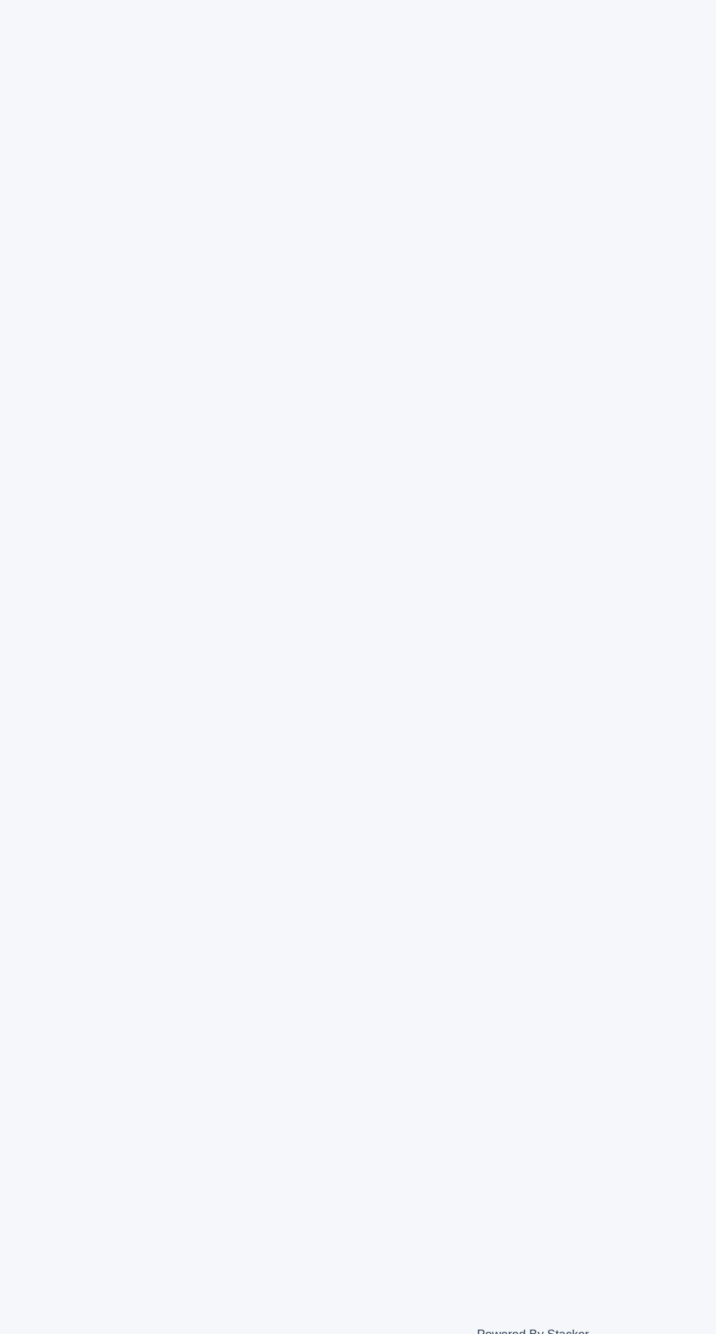
scroll to position [46, 0]
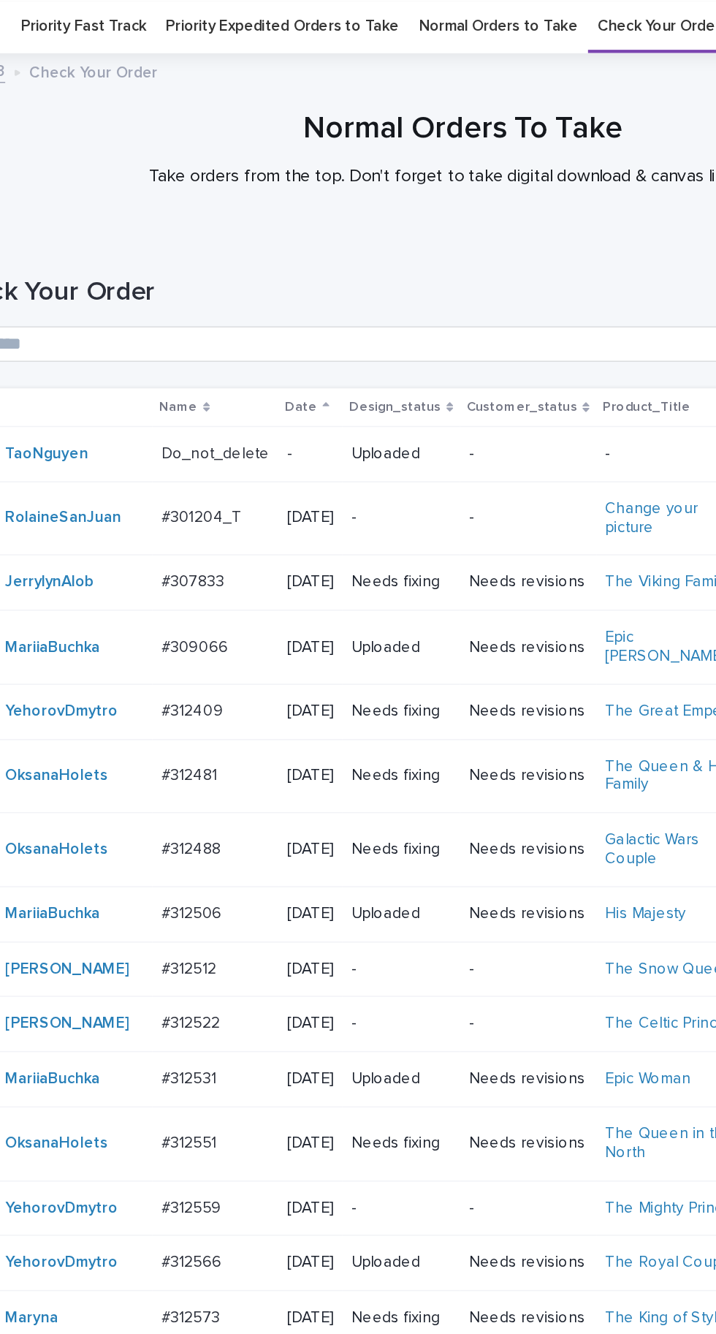
scroll to position [499, 0]
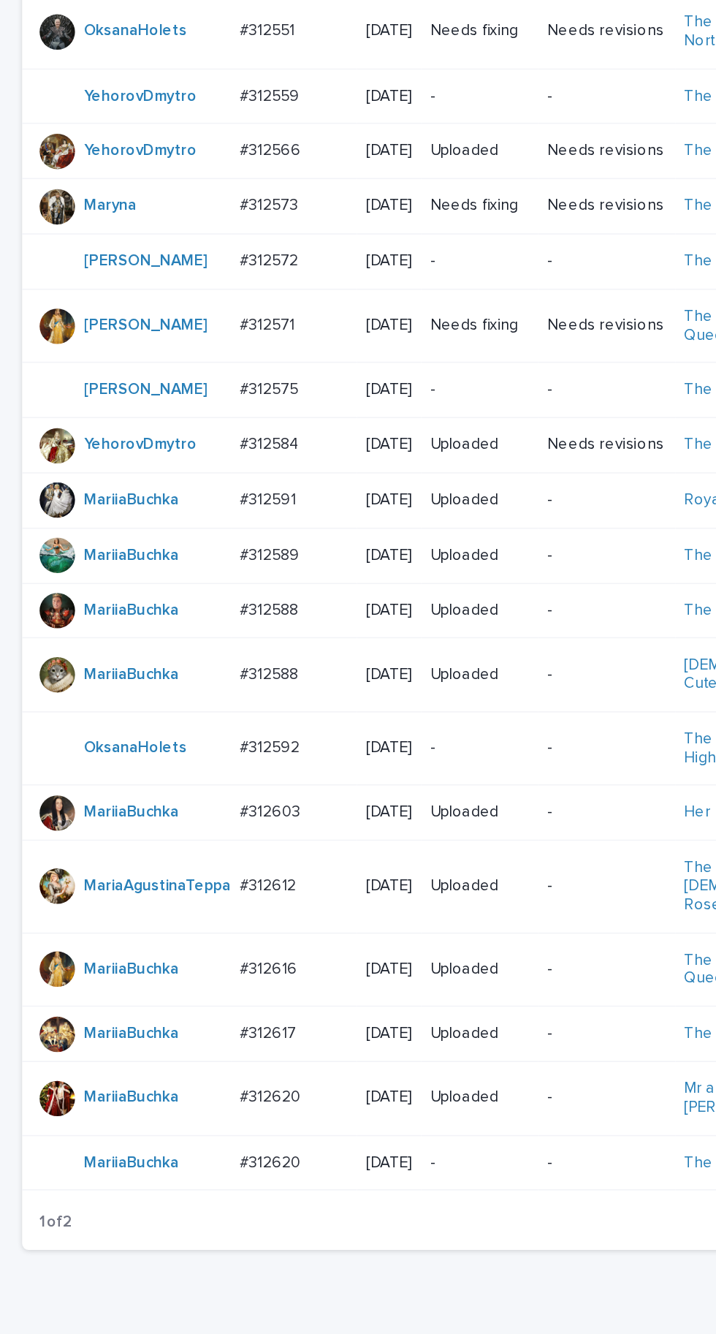
click at [186, 974] on p "#312612" at bounding box center [179, 965] width 40 height 15
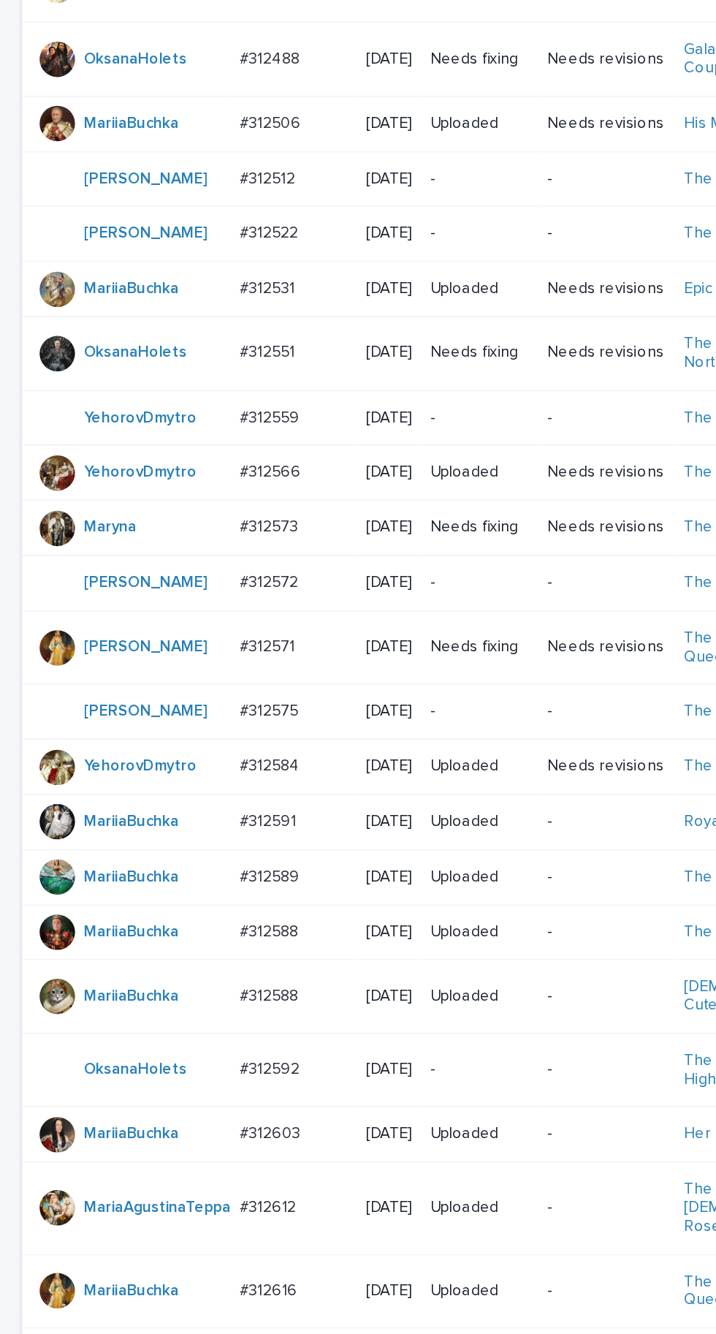
scroll to position [499, 0]
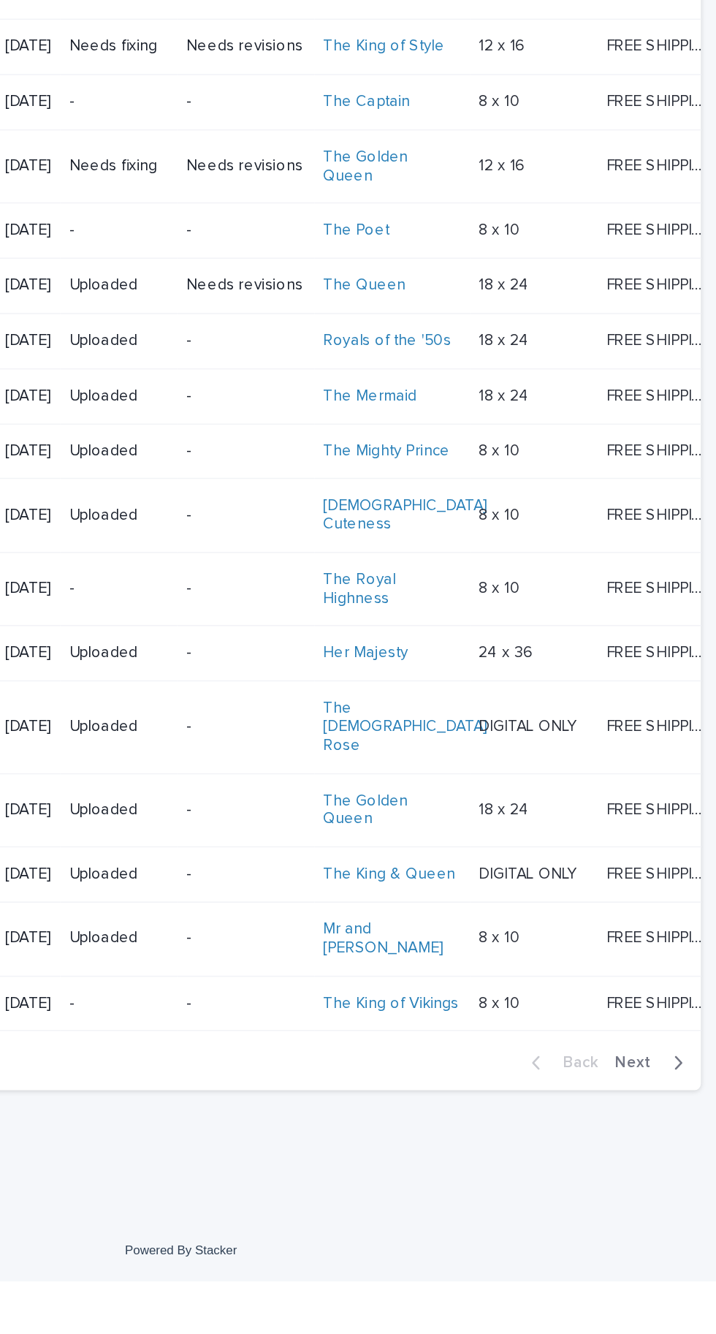
click at [675, 1195] on span "Next" at bounding box center [662, 1189] width 32 height 10
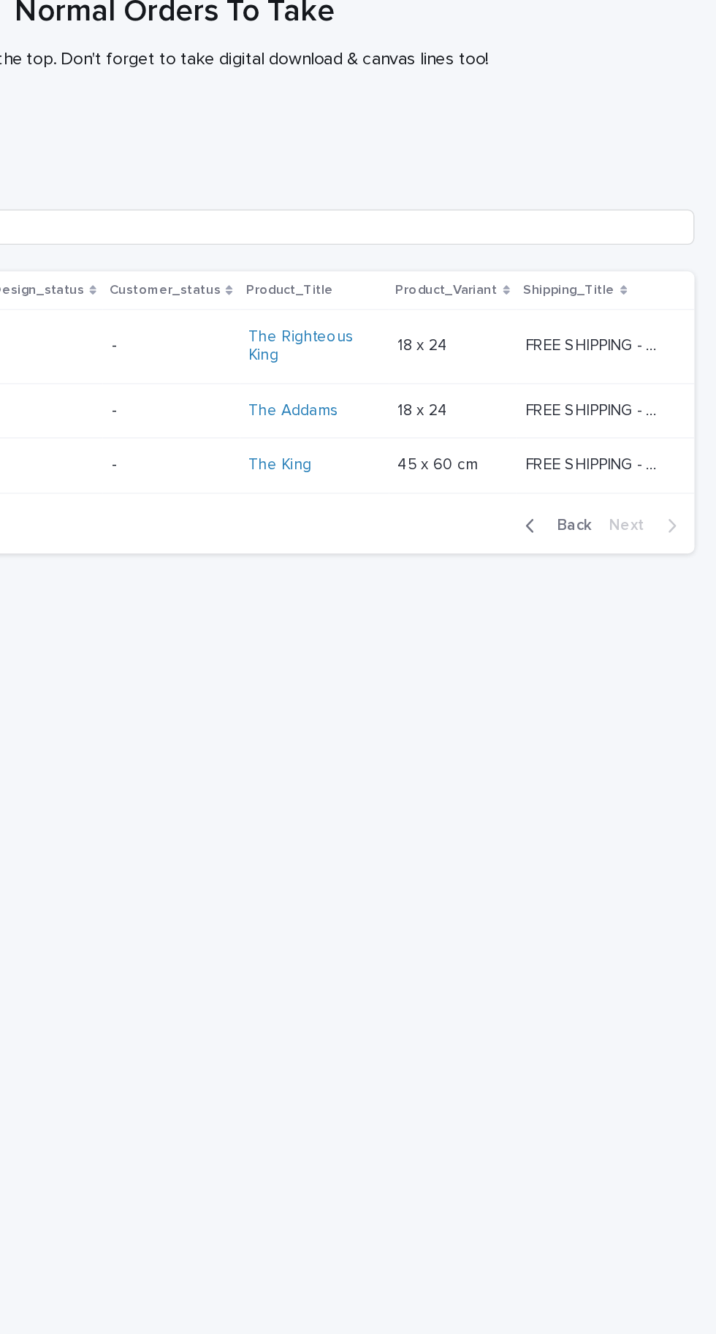
click at [612, 476] on span "Back" at bounding box center [617, 471] width 31 height 10
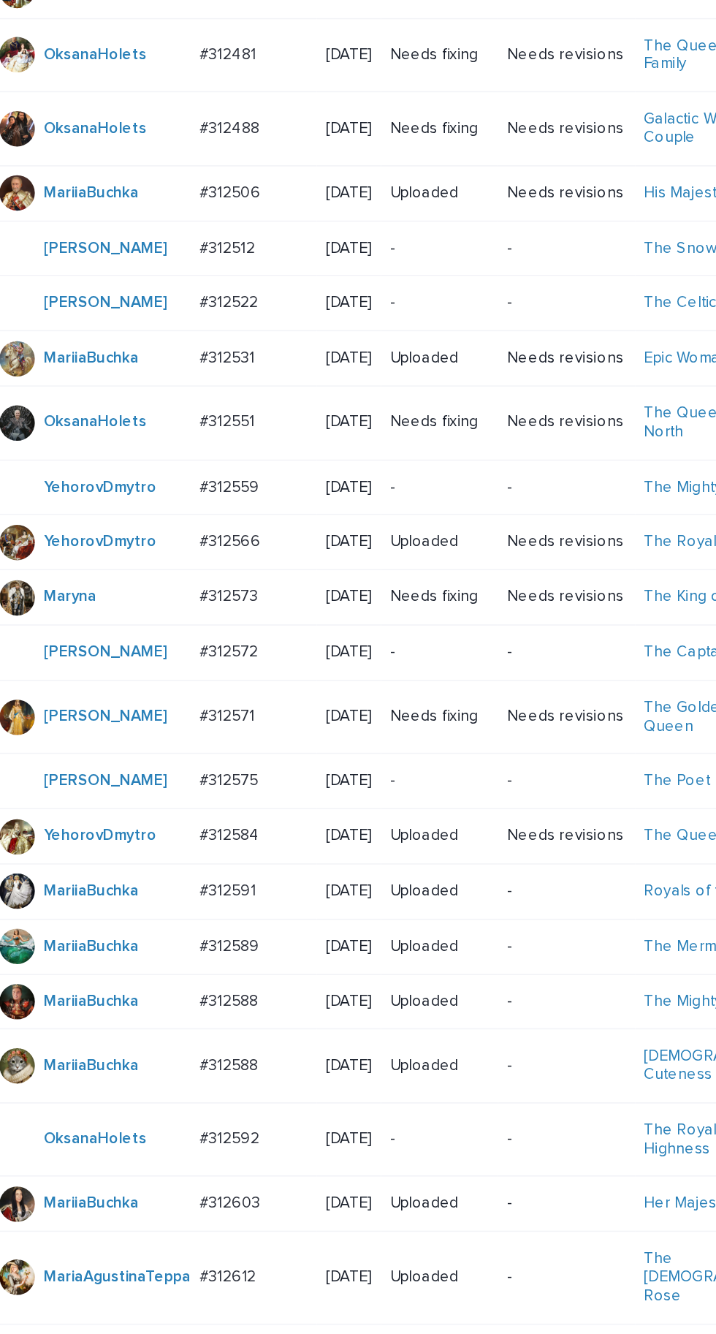
scroll to position [499, 0]
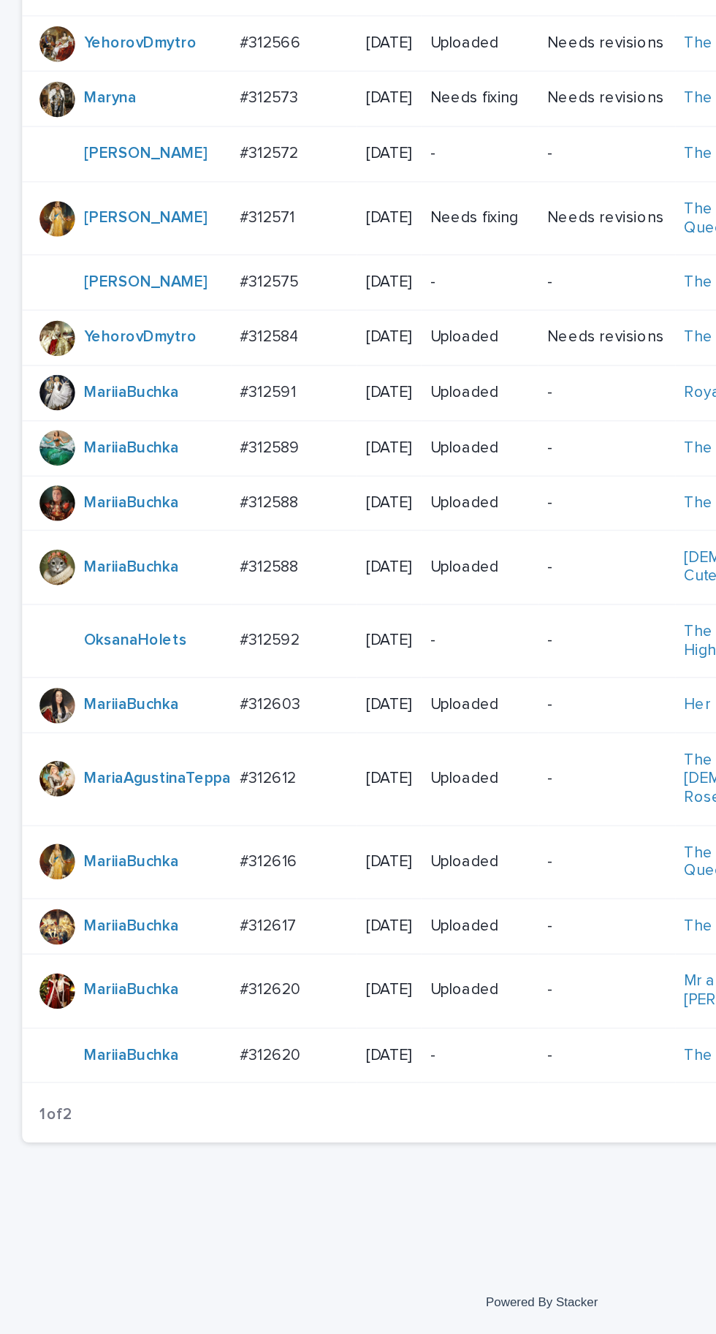
click at [170, 888] on div "#312592 #312592" at bounding box center [195, 876] width 72 height 24
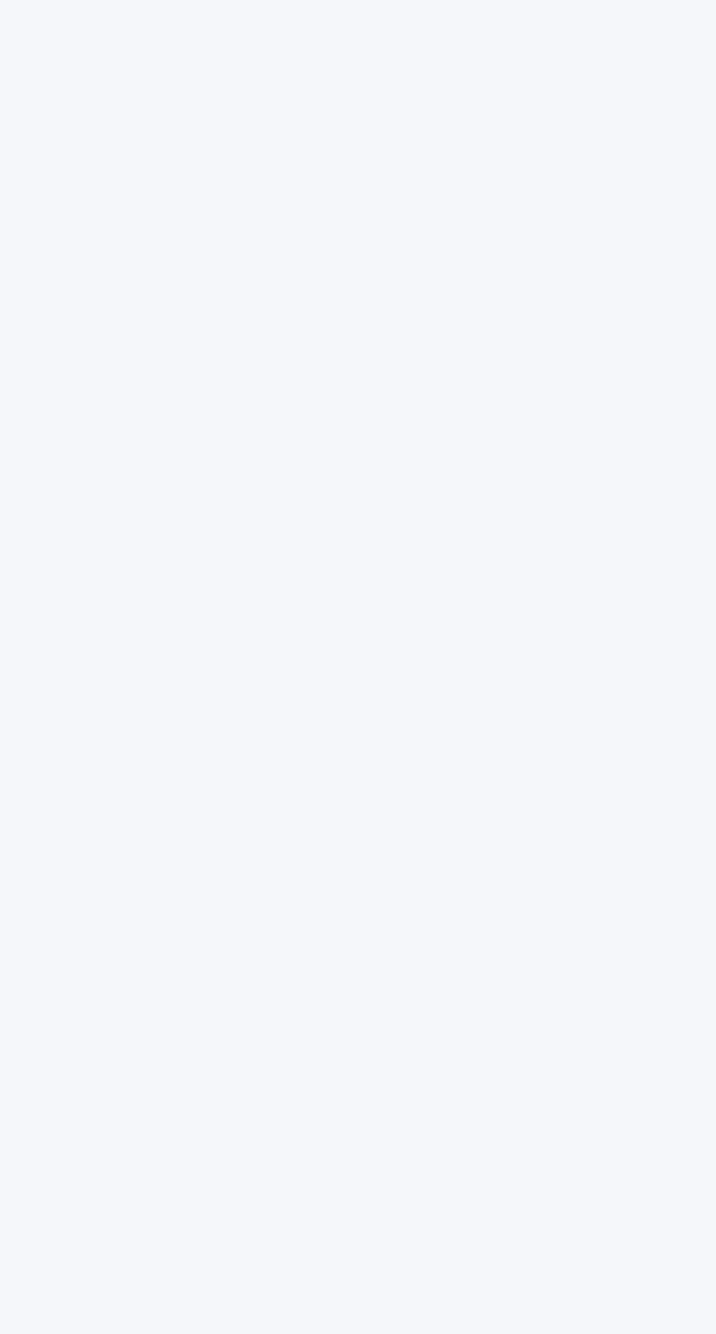
scroll to position [46, 0]
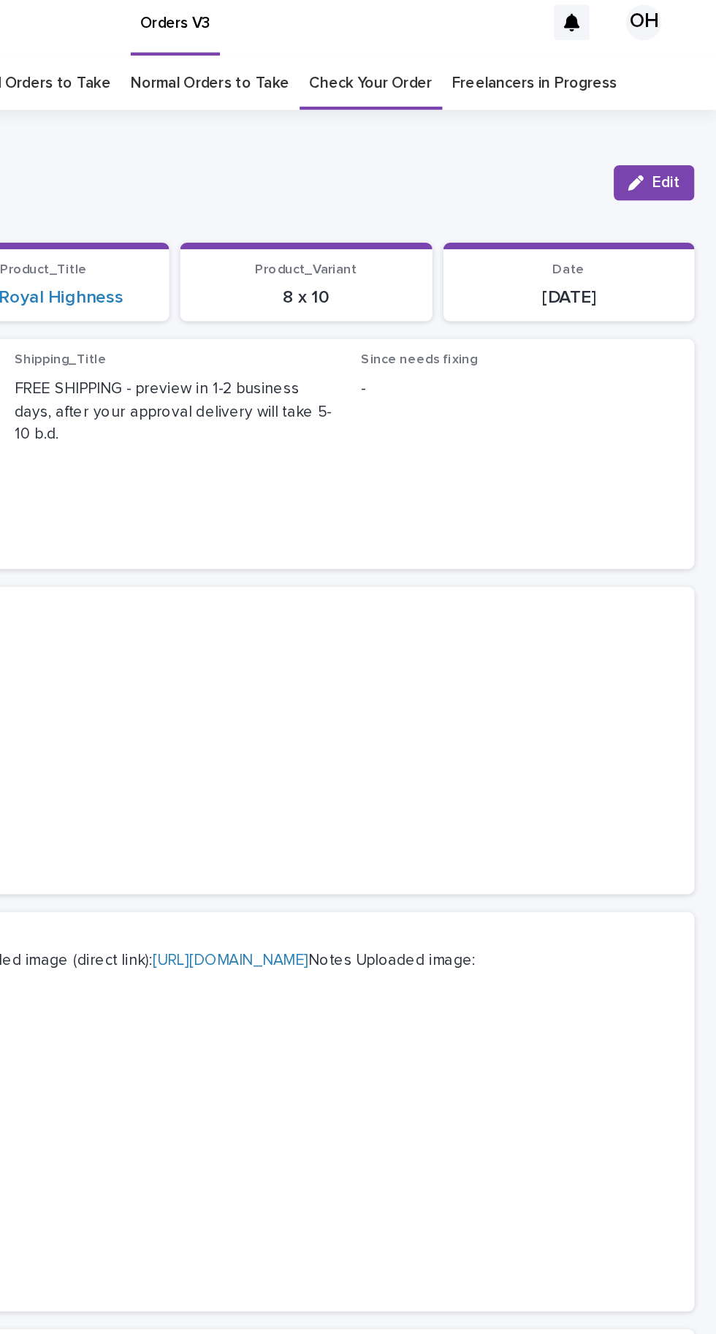
click at [678, 124] on span "Edit" at bounding box center [683, 129] width 18 height 10
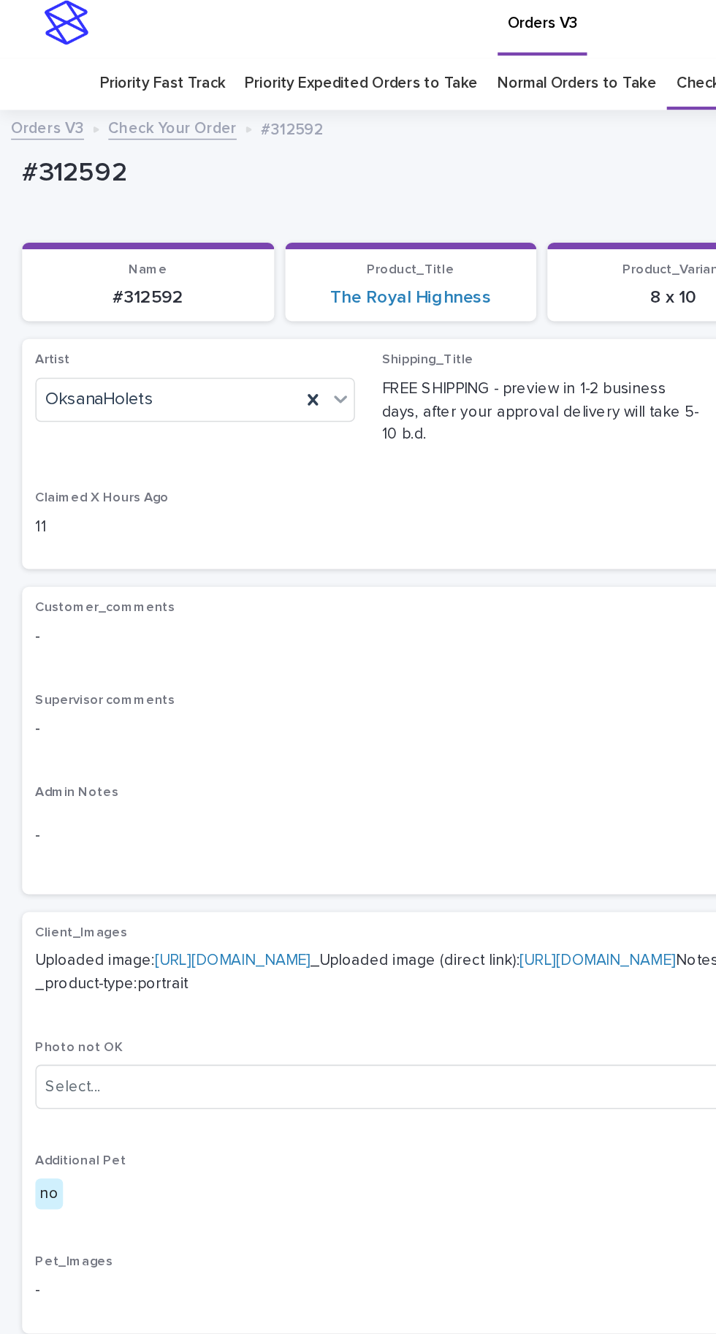
scroll to position [12, 0]
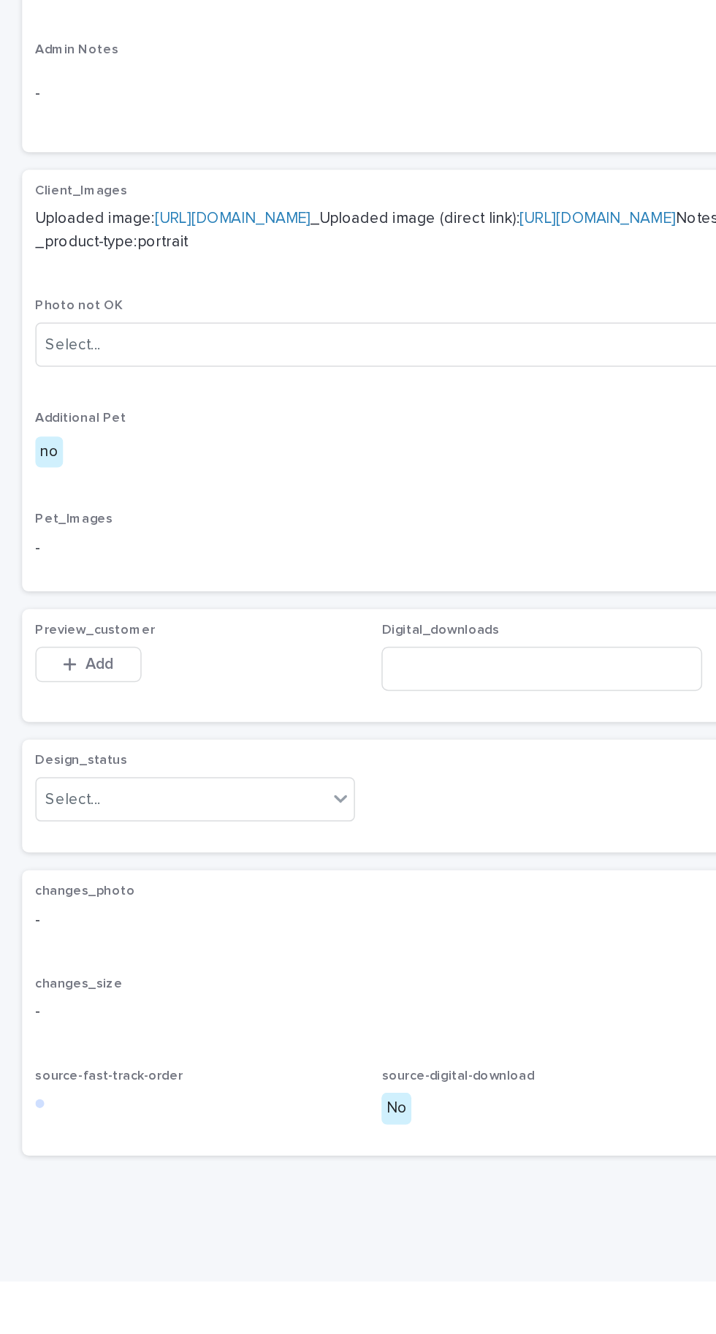
click at [72, 931] on span "Add" at bounding box center [66, 926] width 18 height 10
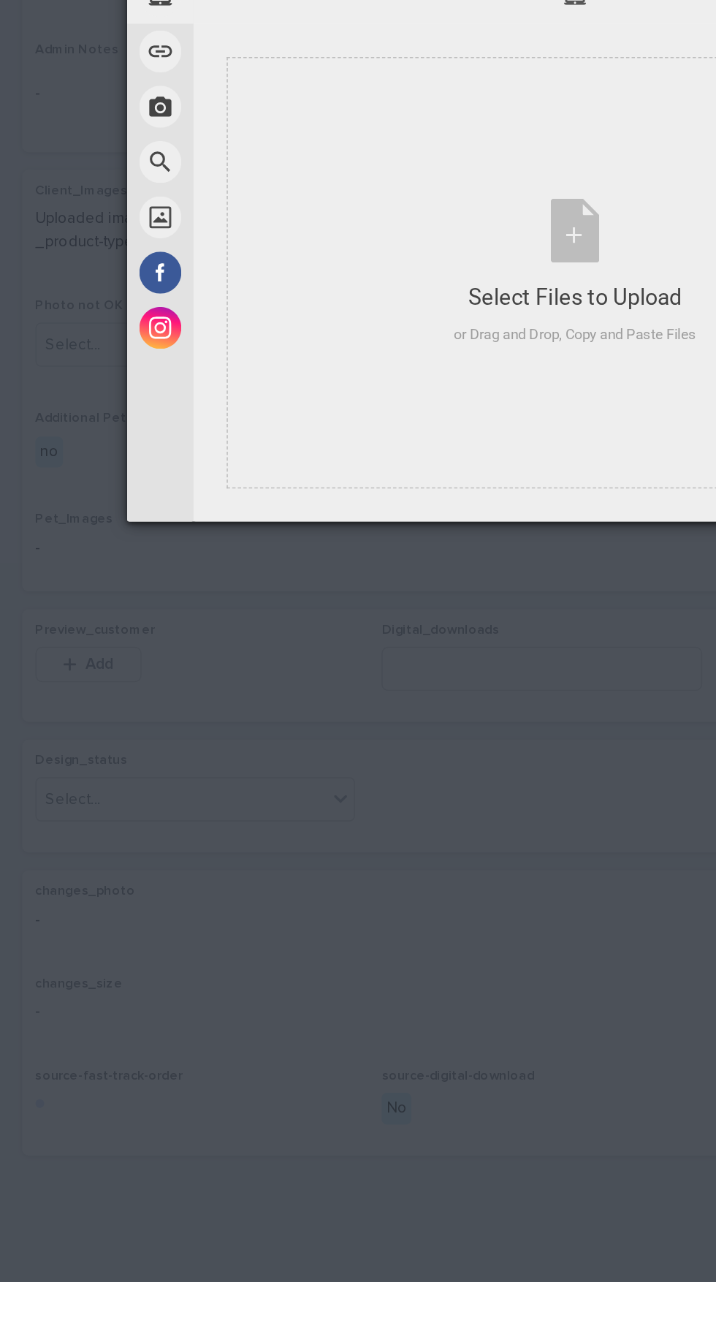
click at [382, 706] on div "Select Files to Upload or Drag and Drop, Copy and Paste Files" at bounding box center [380, 666] width 160 height 97
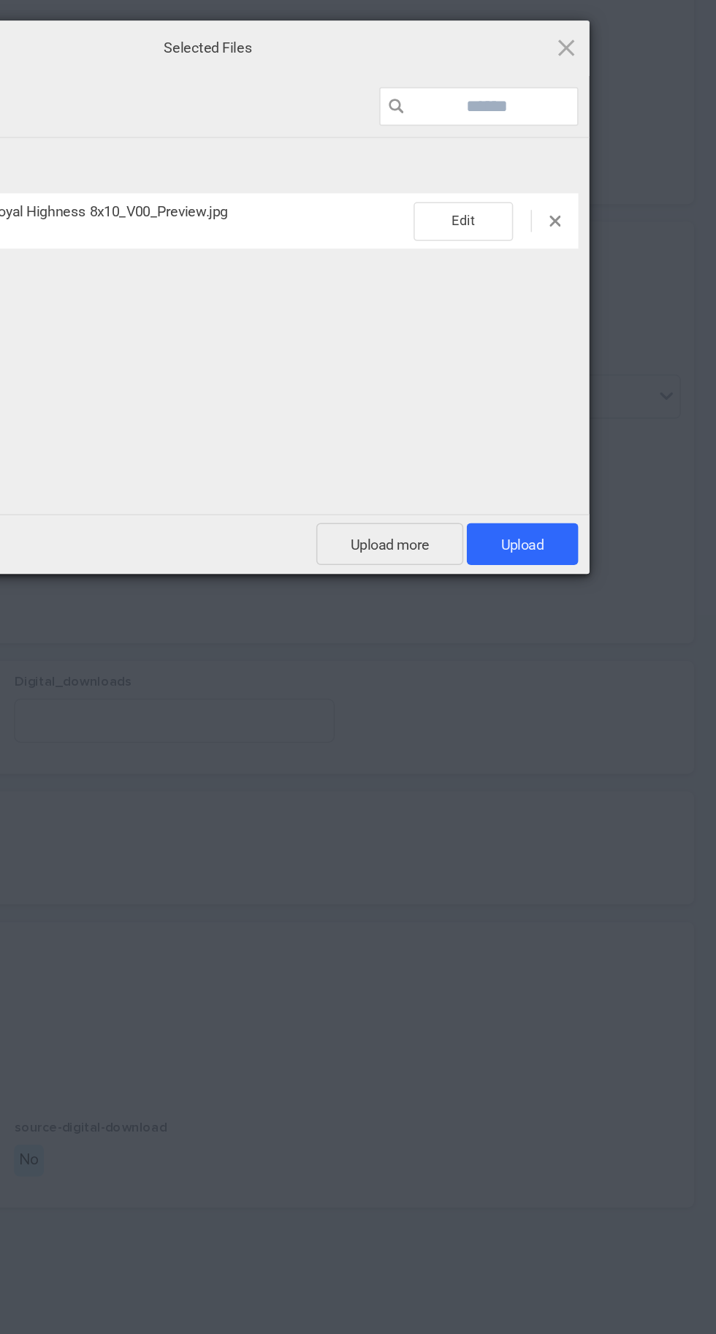
click at [604, 808] on span "Upload 1" at bounding box center [588, 812] width 74 height 28
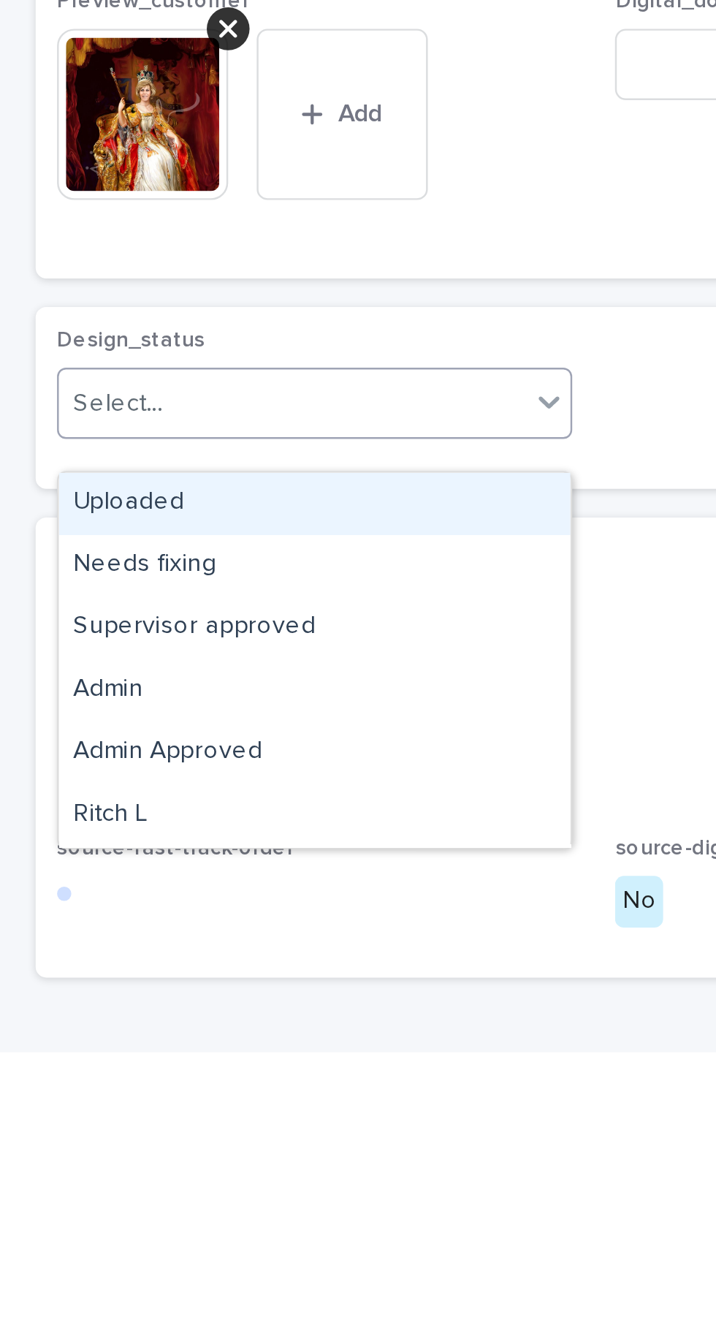
click at [142, 1097] on div "Uploaded" at bounding box center [129, 1110] width 210 height 26
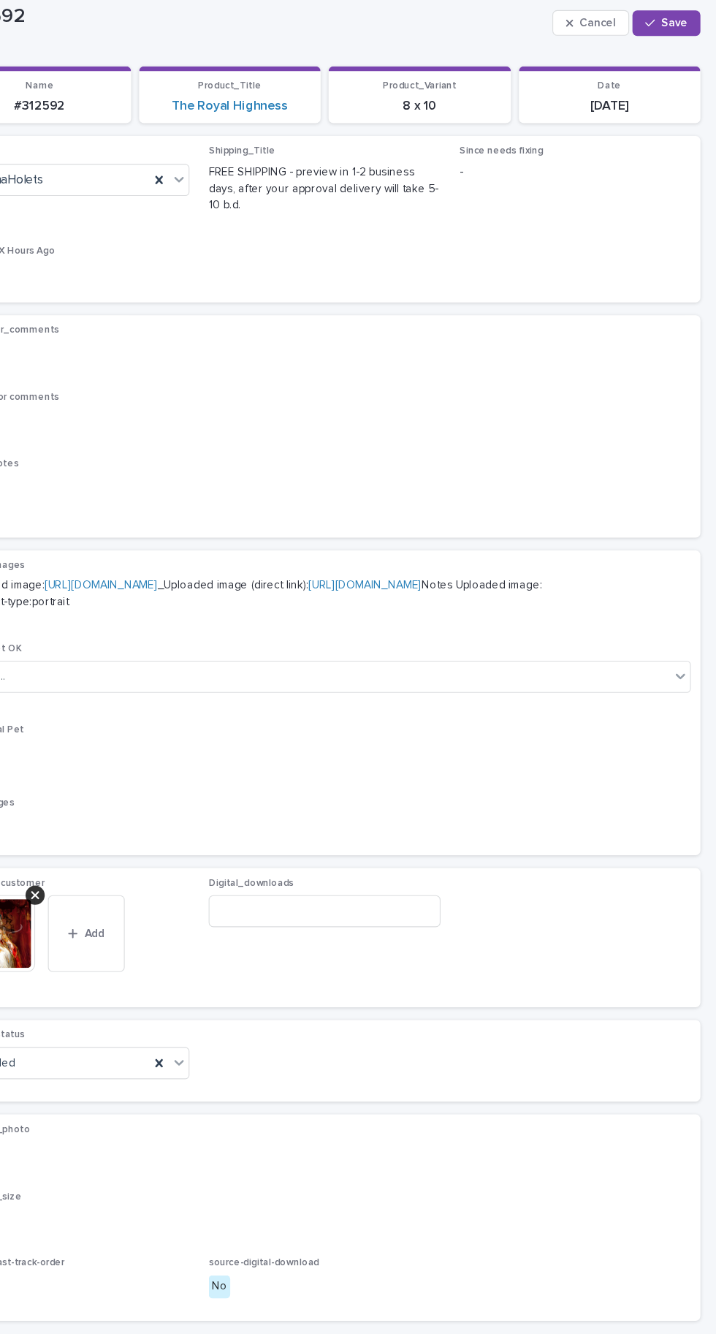
scroll to position [0, 0]
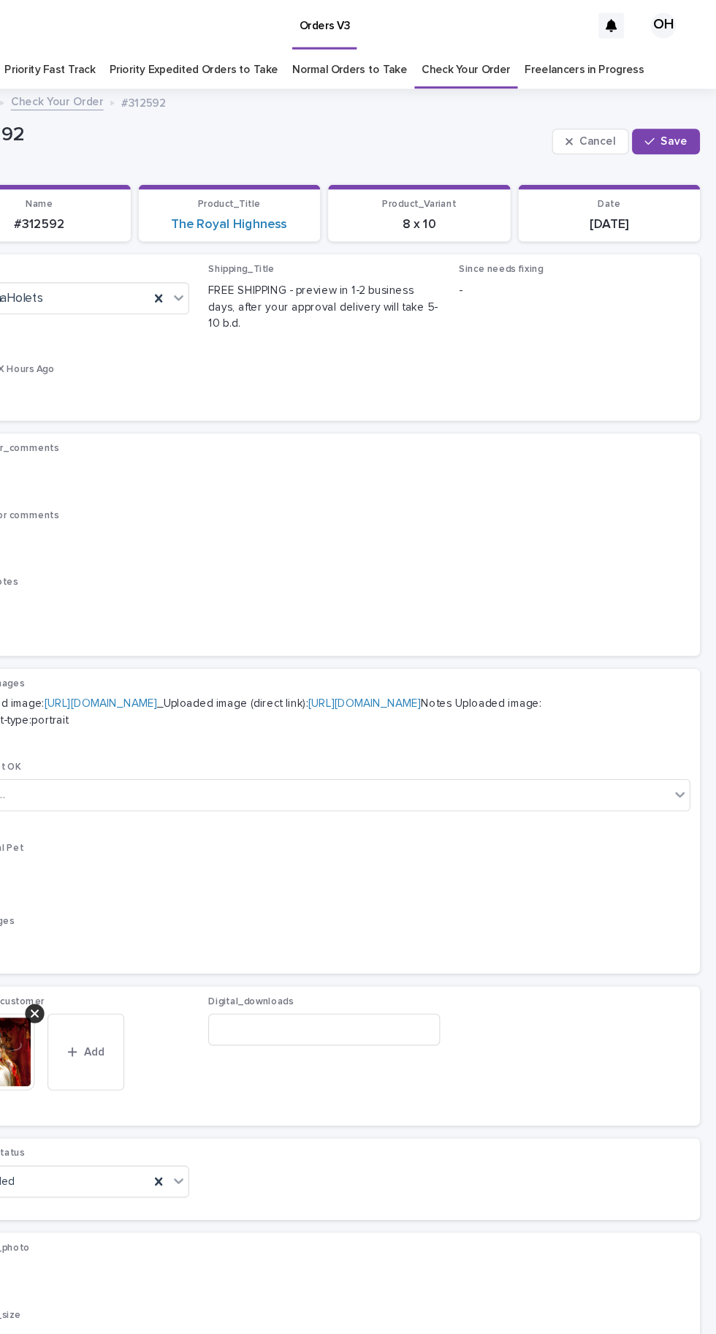
click at [681, 124] on span "Save" at bounding box center [678, 129] width 24 height 10
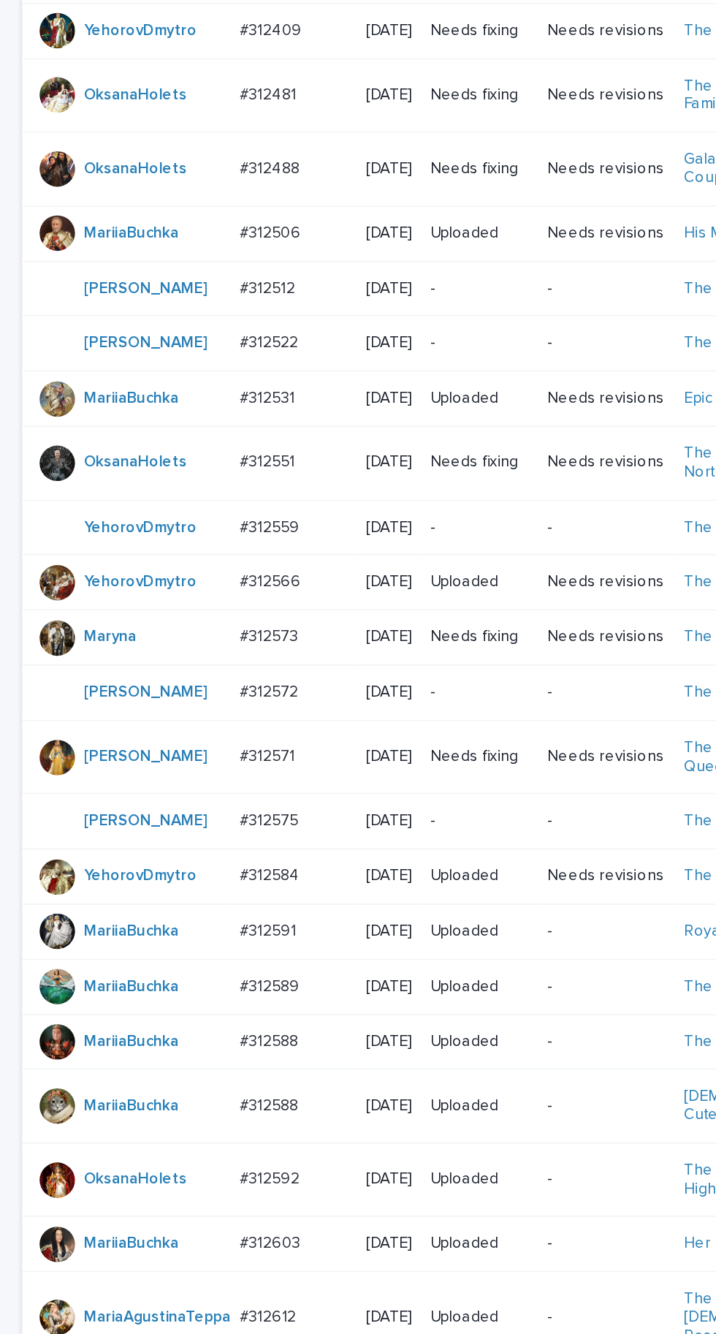
scroll to position [46, 0]
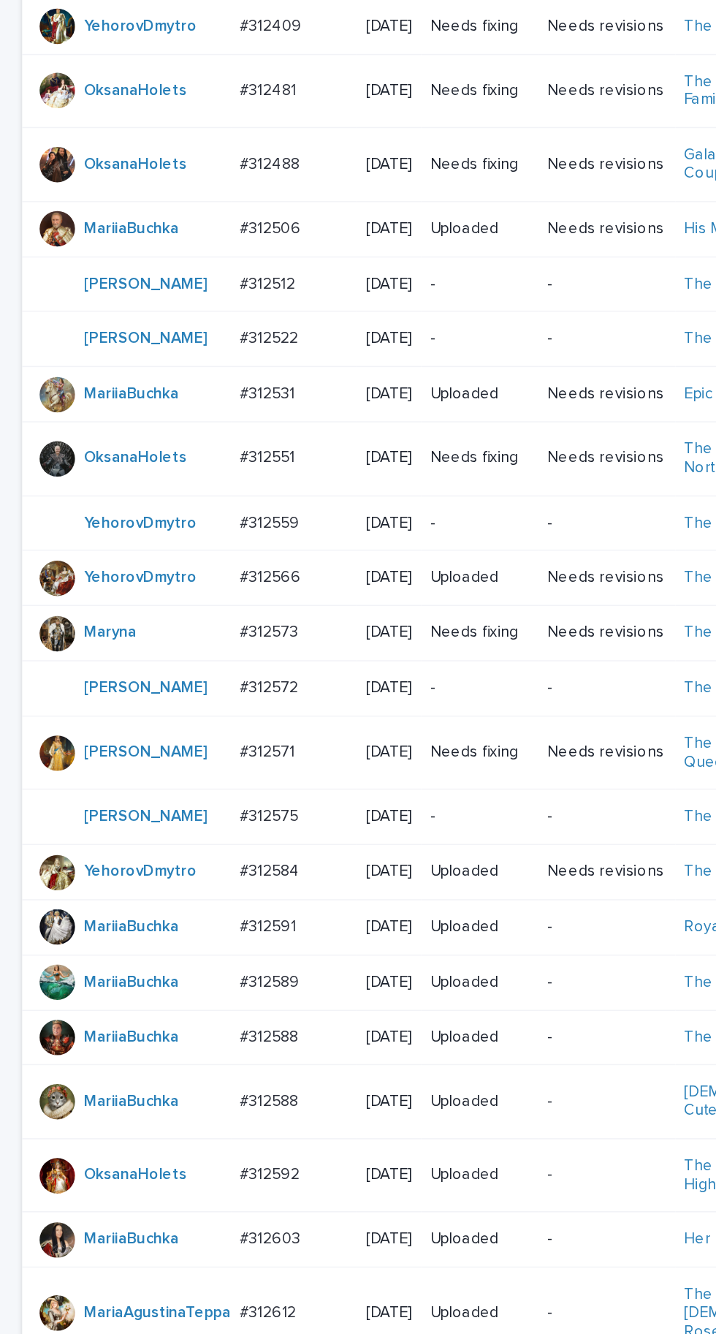
click at [170, 647] on p "#312512" at bounding box center [178, 639] width 39 height 15
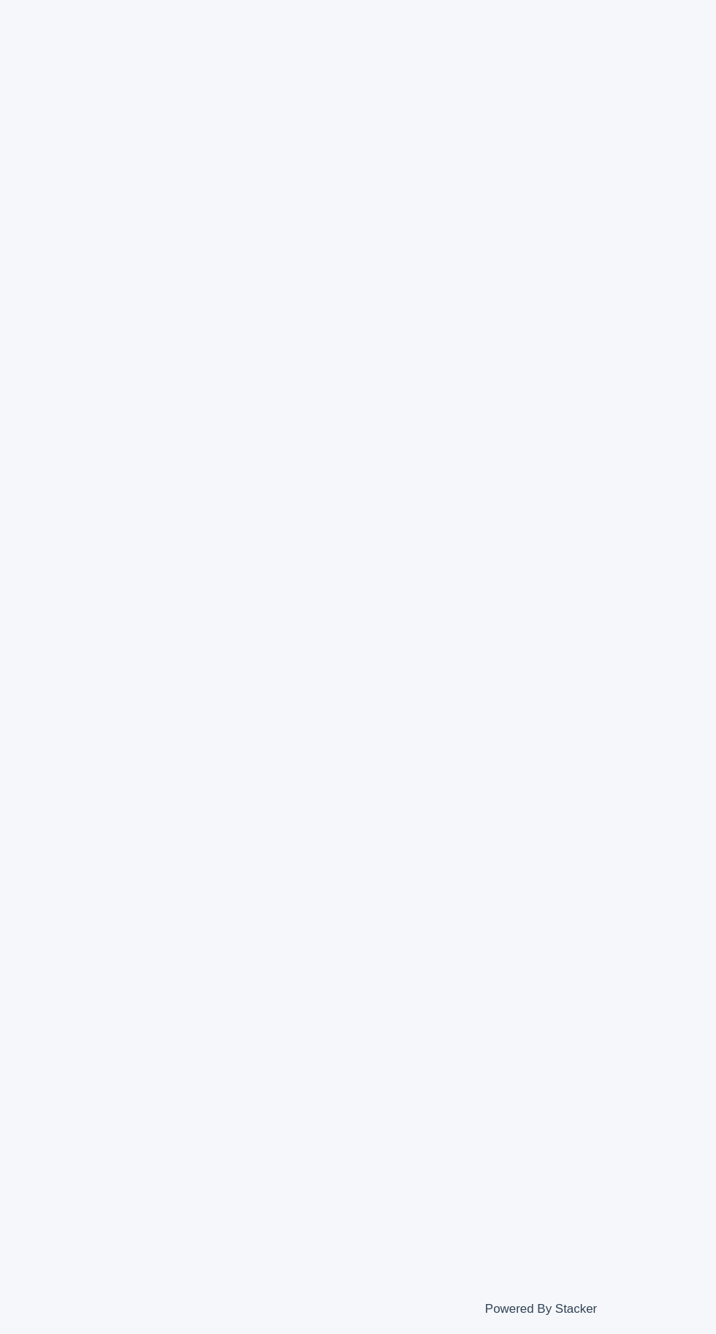
scroll to position [46, 0]
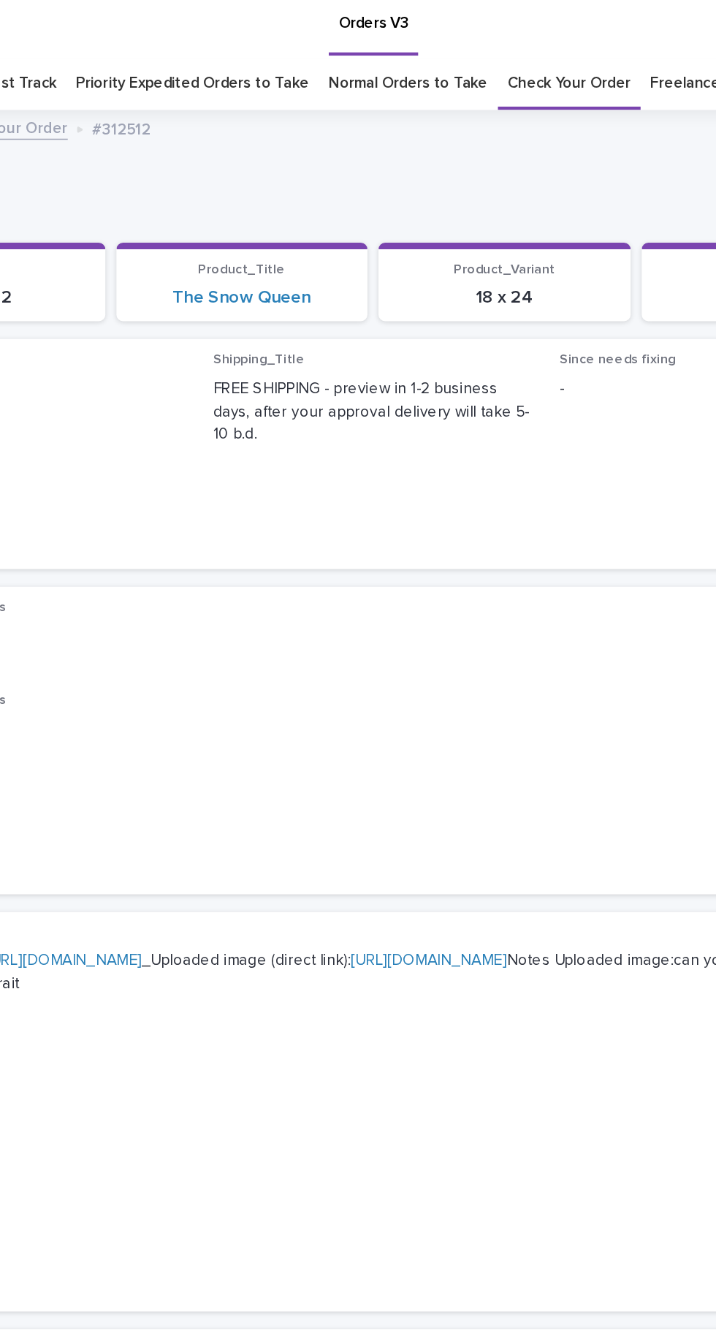
click at [492, 47] on link "Check Your Order" at bounding box center [487, 64] width 81 height 34
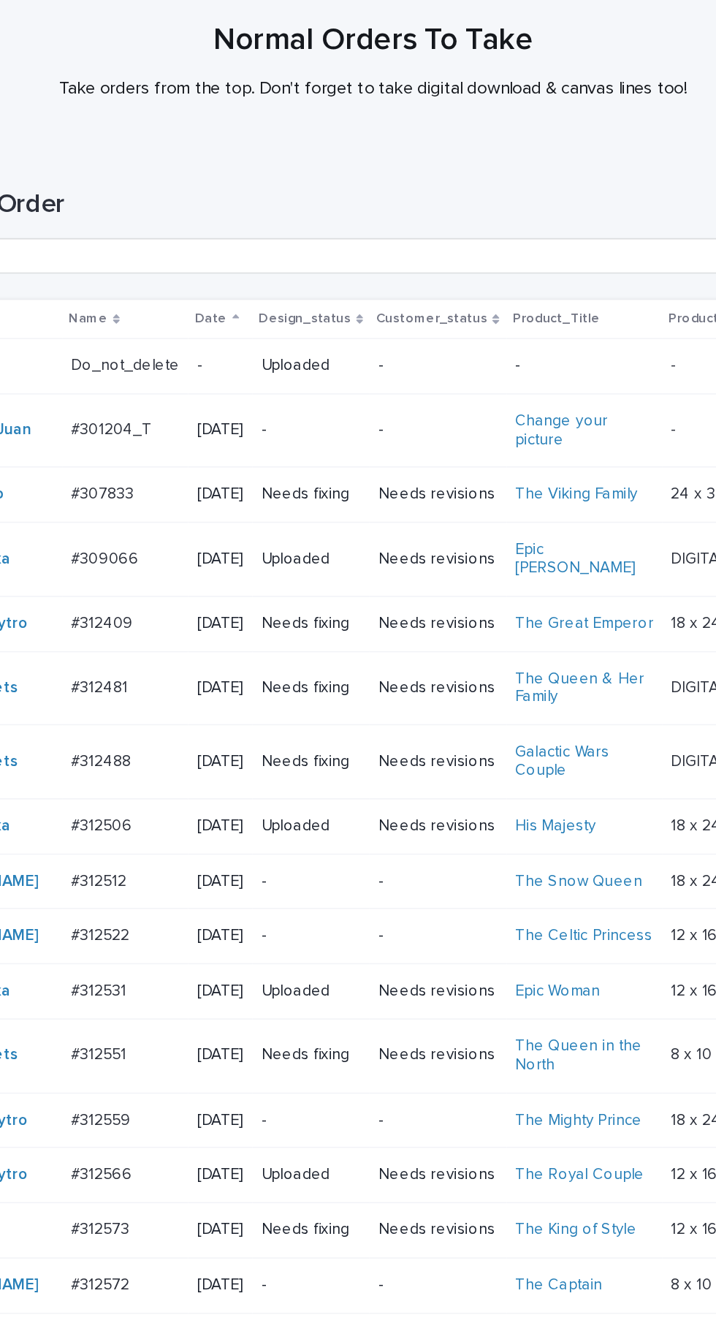
scroll to position [499, 0]
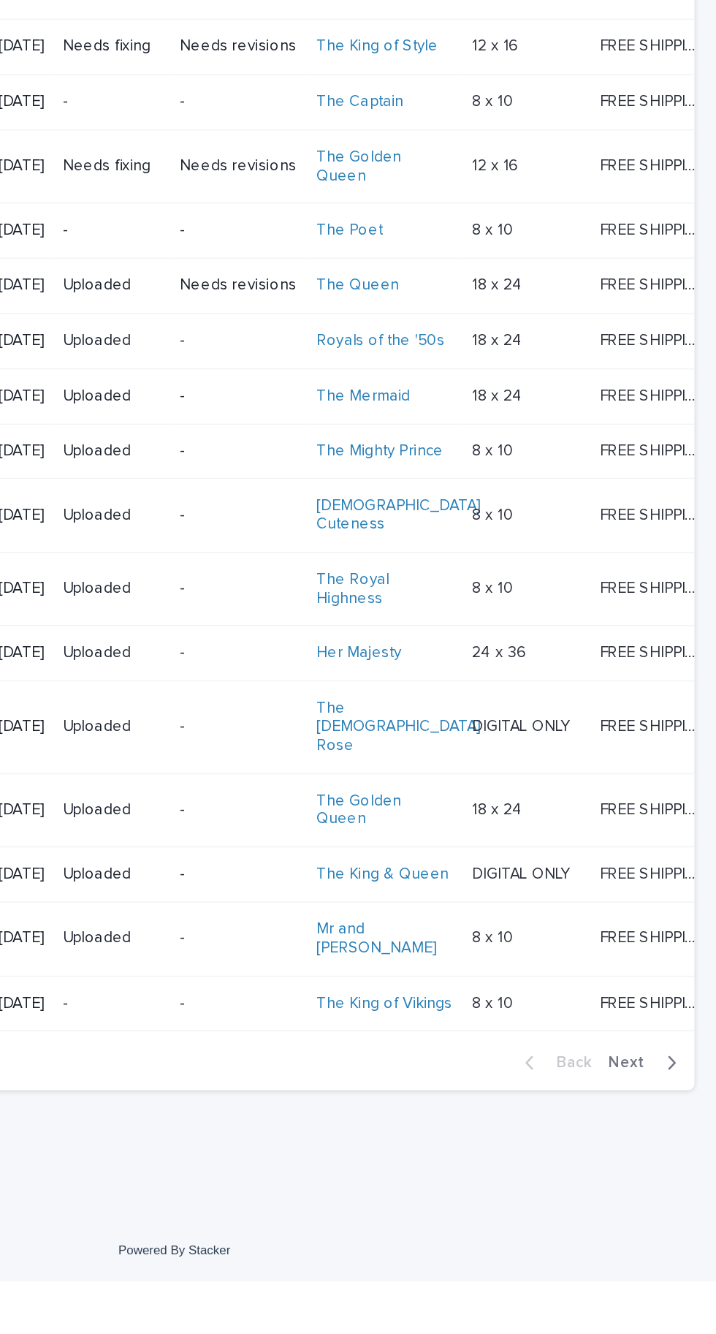
click at [678, 1196] on div "button" at bounding box center [684, 1189] width 12 height 13
